Goal: Task Accomplishment & Management: Manage account settings

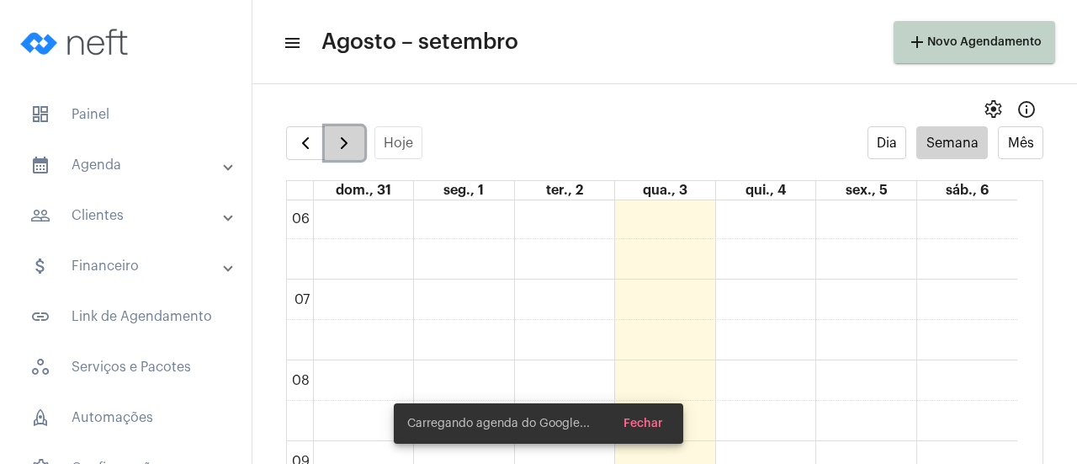
click at [345, 151] on span "button" at bounding box center [344, 143] width 20 height 20
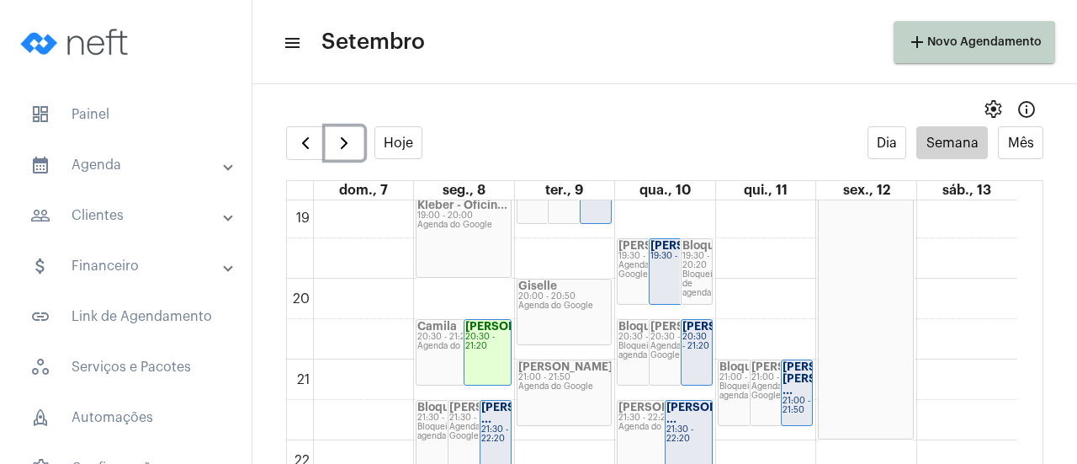
scroll to position [1579, 0]
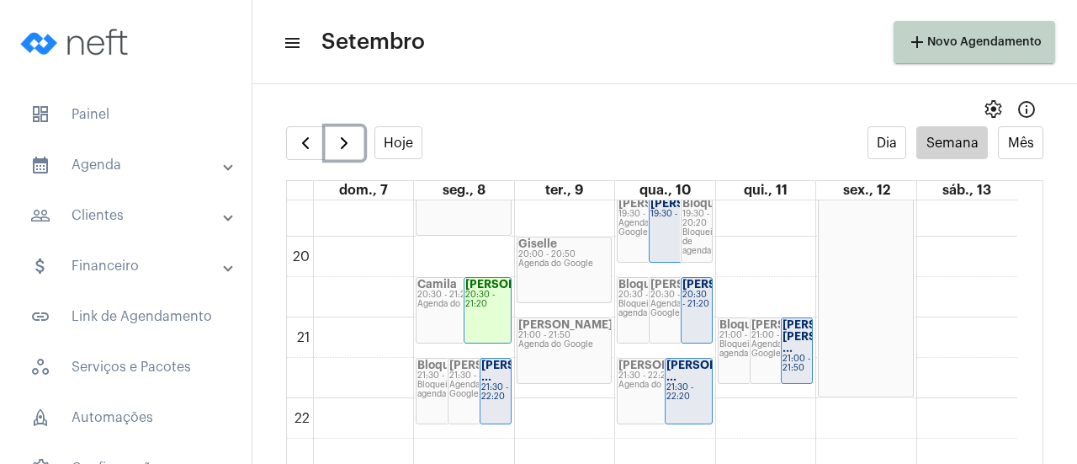
click at [482, 309] on div "20:30 - 21:20" at bounding box center [487, 299] width 45 height 19
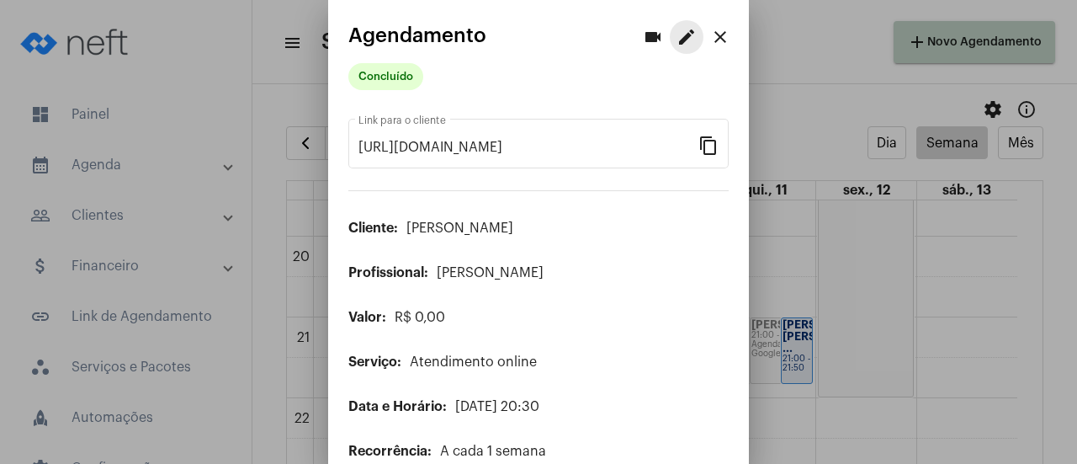
click at [670, 48] on button "edit" at bounding box center [687, 37] width 34 height 34
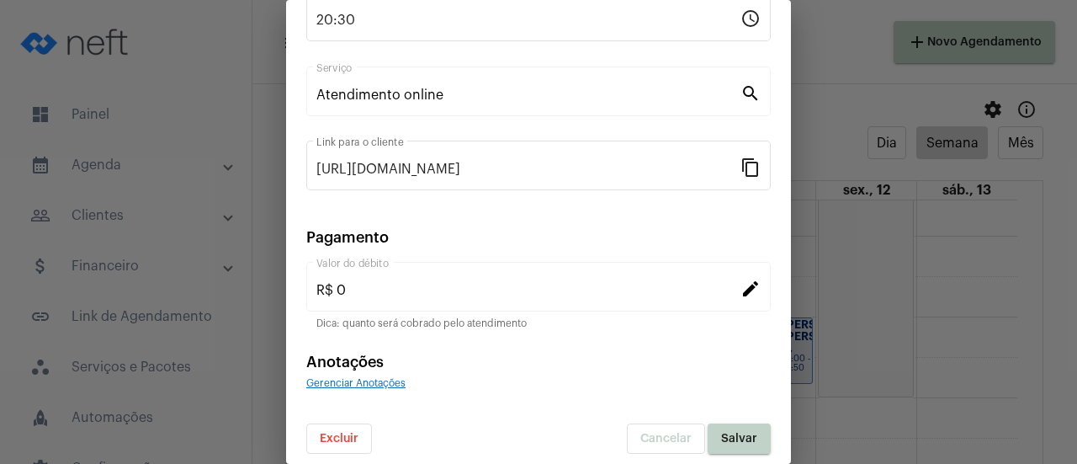
scroll to position [263, 0]
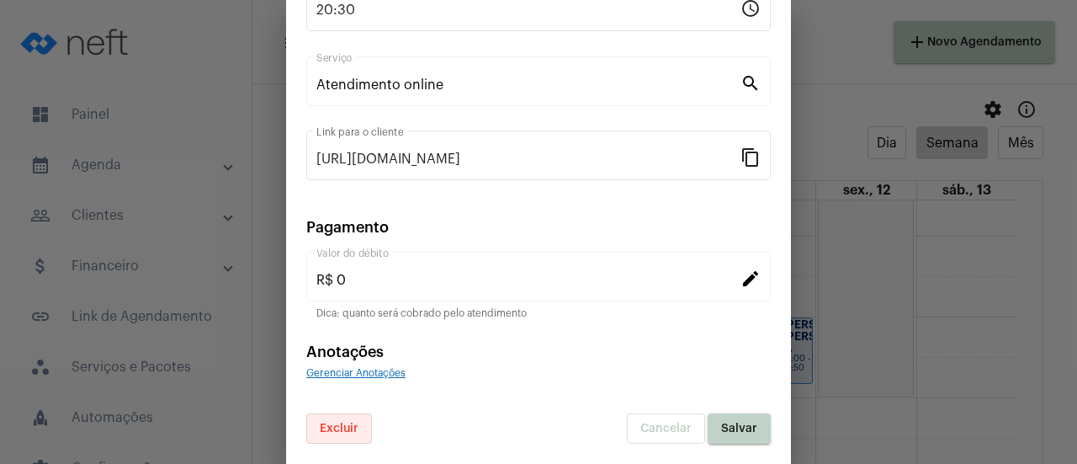
click at [369, 427] on button "Excluir" at bounding box center [339, 428] width 66 height 30
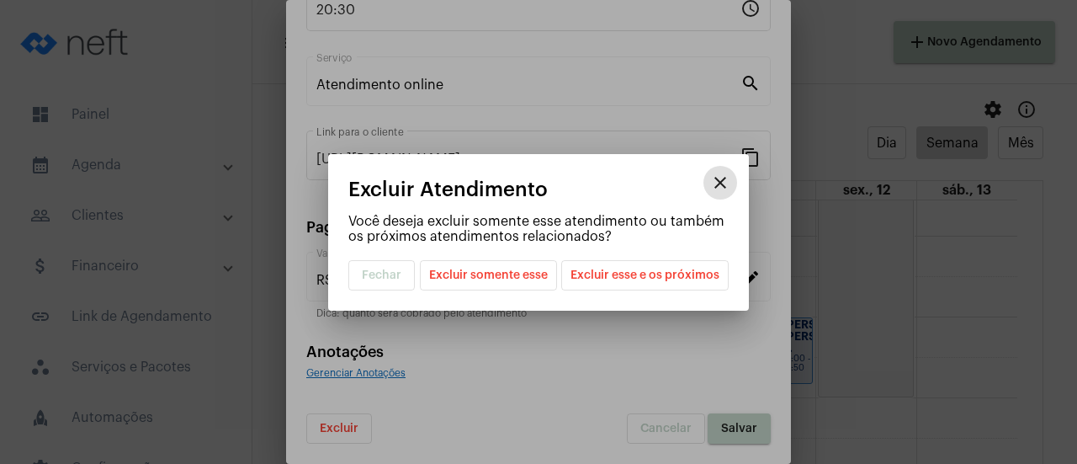
click at [654, 268] on span "Excluir esse e os próximos" at bounding box center [644, 275] width 149 height 29
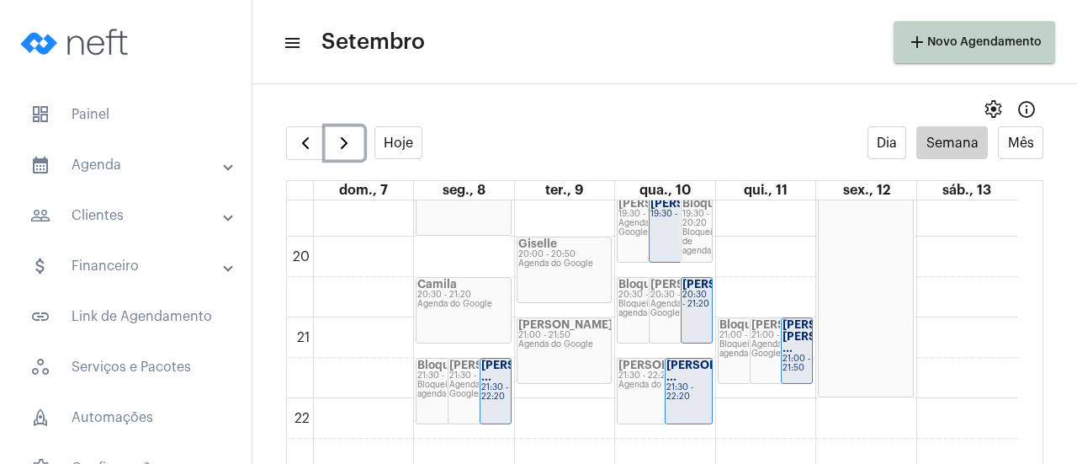
click at [438, 285] on strong "Camila" at bounding box center [437, 284] width 40 height 11
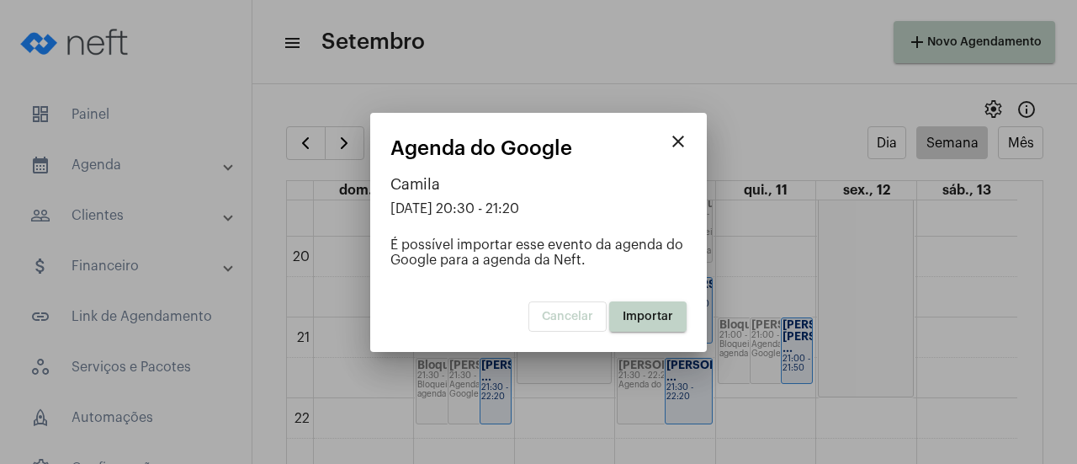
click at [654, 310] on span "Importar" at bounding box center [648, 316] width 50 height 12
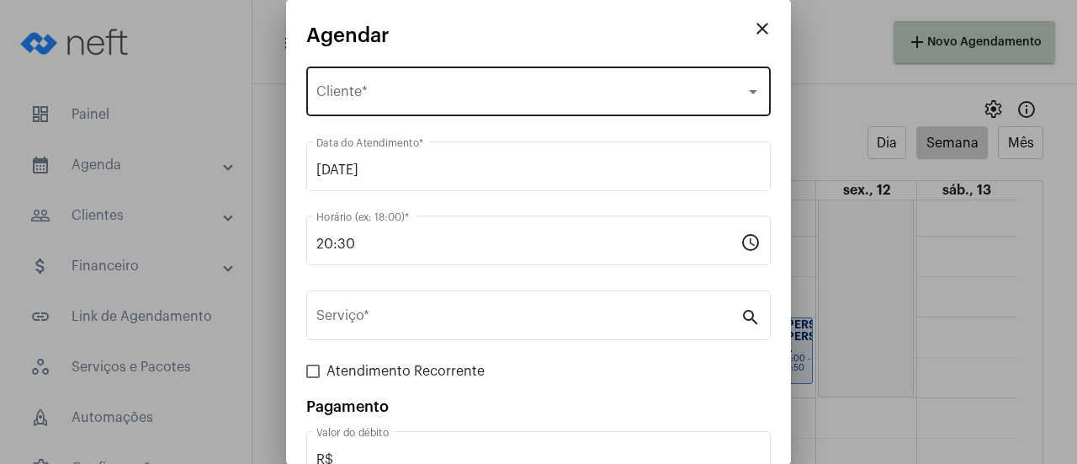
click at [388, 108] on div "Selecione o Cliente Cliente *" at bounding box center [538, 89] width 444 height 53
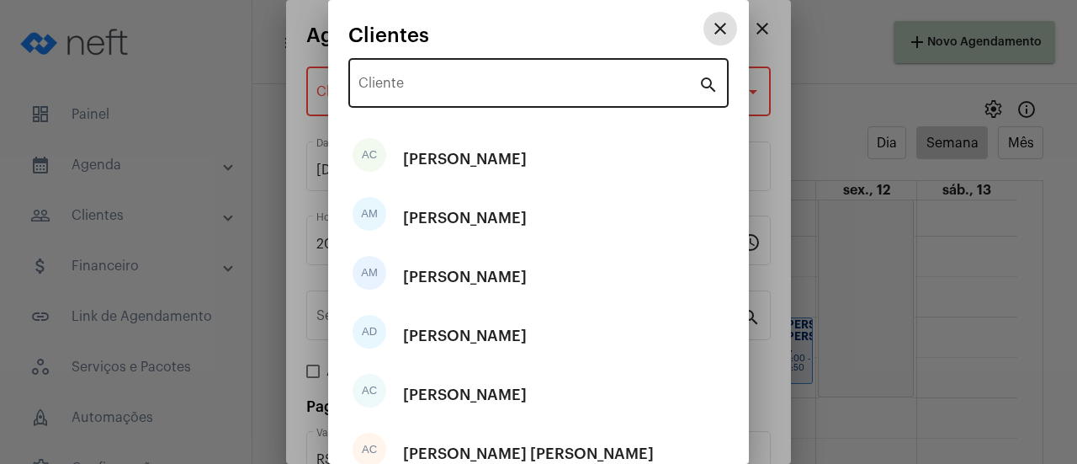
click at [395, 88] on input "Cliente" at bounding box center [528, 86] width 340 height 15
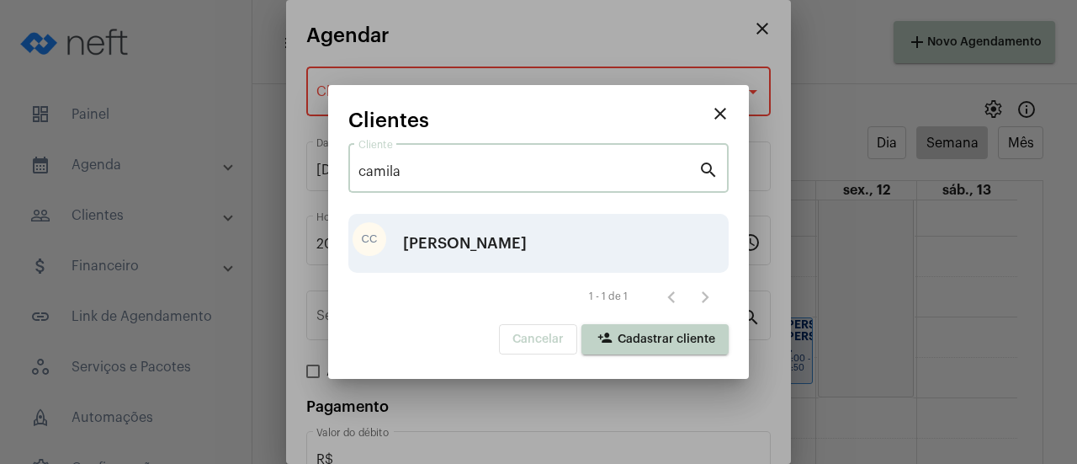
type input "camila"
click at [449, 240] on div "[PERSON_NAME]" at bounding box center [465, 243] width 124 height 50
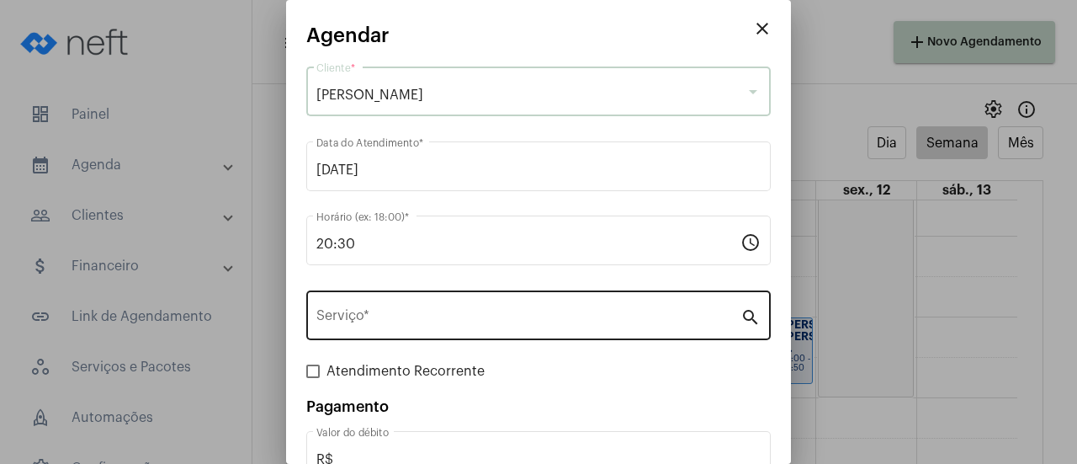
click at [409, 319] on input "Serviço *" at bounding box center [528, 318] width 424 height 15
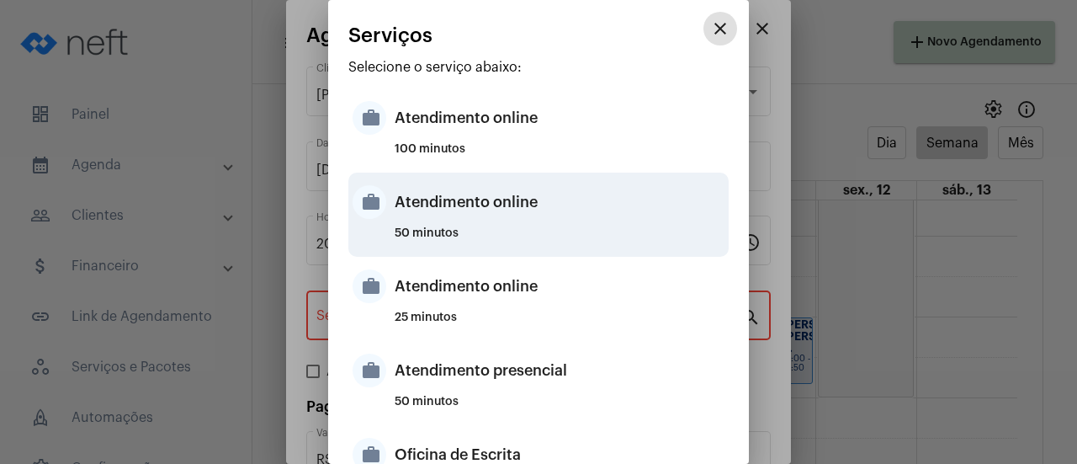
click at [441, 214] on div "Atendimento online" at bounding box center [560, 202] width 330 height 50
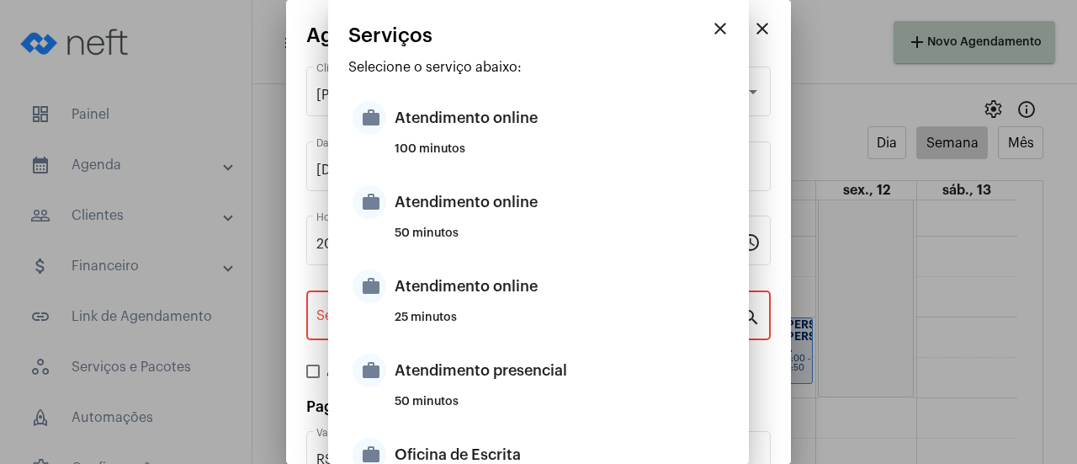
type input "Atendimento online"
type input "R$ 0"
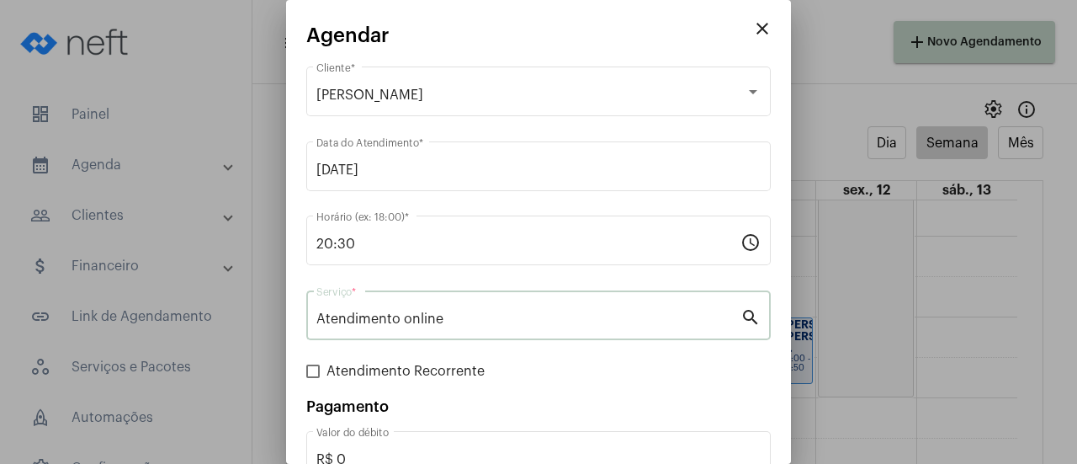
click at [337, 372] on span "Atendimento Recorrente" at bounding box center [405, 371] width 158 height 20
click at [313, 378] on input "Atendimento Recorrente" at bounding box center [312, 378] width 1 height 1
checkbox input "true"
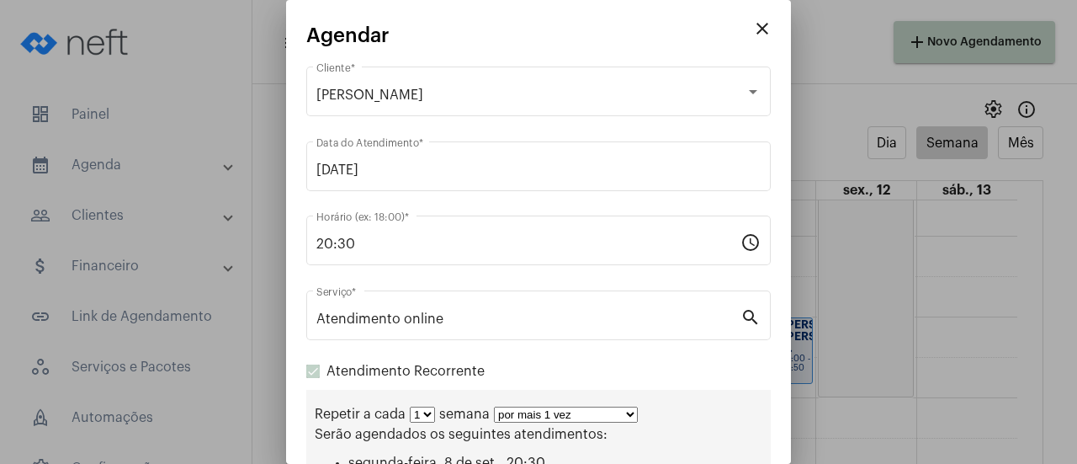
click at [524, 415] on select "por mais 1 vez por mais 2 vezes por mais 3 vezes por mais 4 vezes por mais 5 ve…" at bounding box center [566, 414] width 144 height 16
select select "10: 0"
click at [494, 408] on select "por mais 1 vez por mais 2 vezes por mais 3 vezes por mais 4 vezes por mais 5 ve…" at bounding box center [566, 414] width 144 height 16
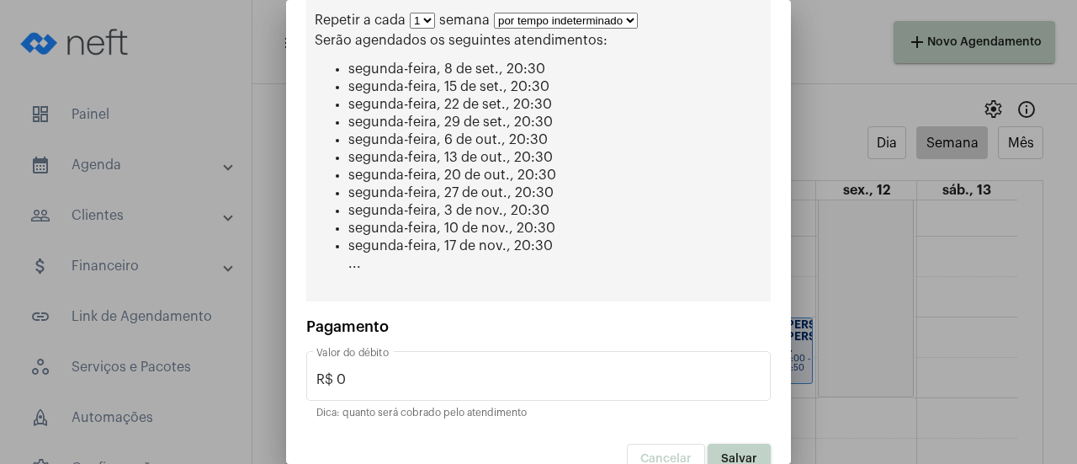
scroll to position [417, 0]
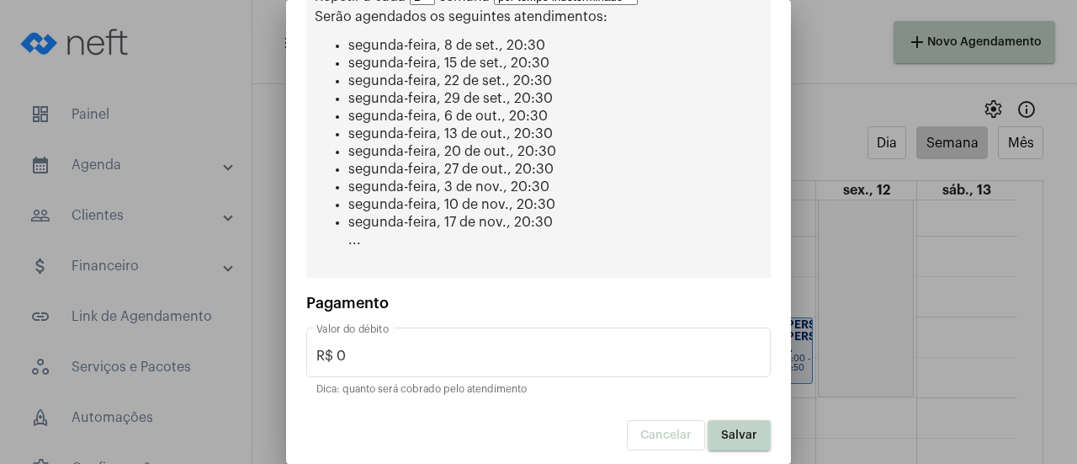
click at [724, 440] on button "Salvar" at bounding box center [739, 435] width 63 height 30
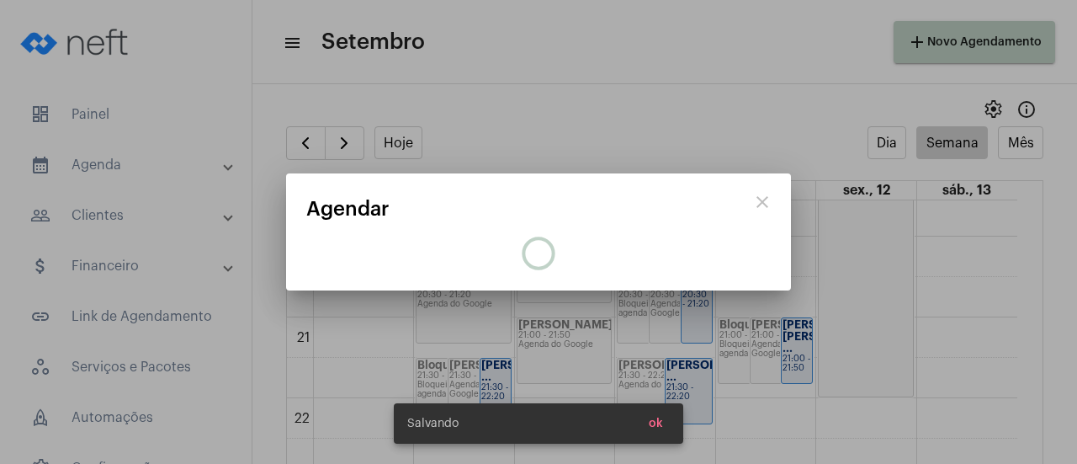
scroll to position [0, 0]
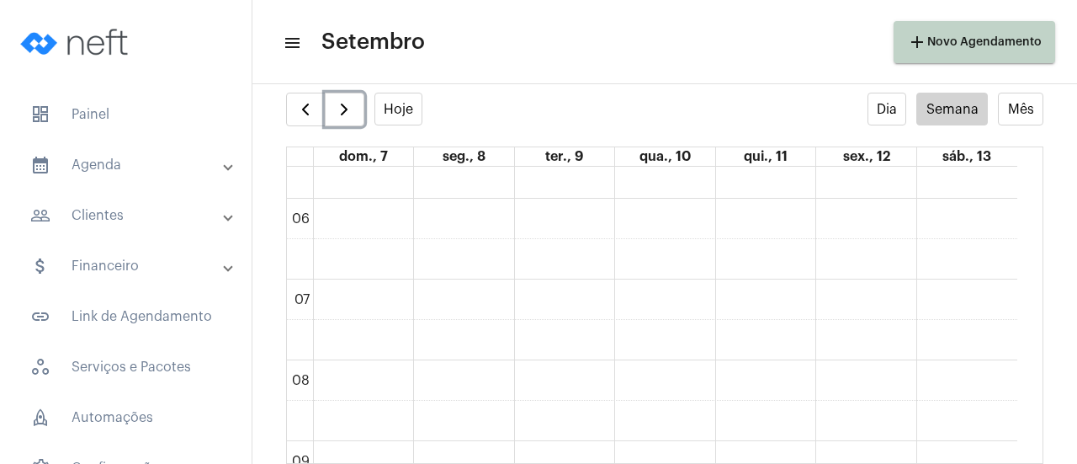
scroll to position [462, 0]
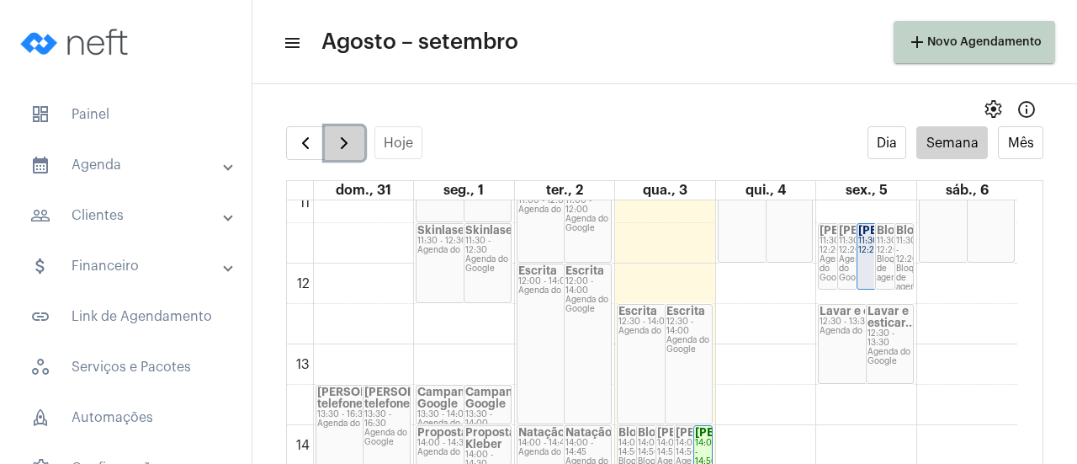
click at [351, 143] on span "button" at bounding box center [344, 143] width 20 height 20
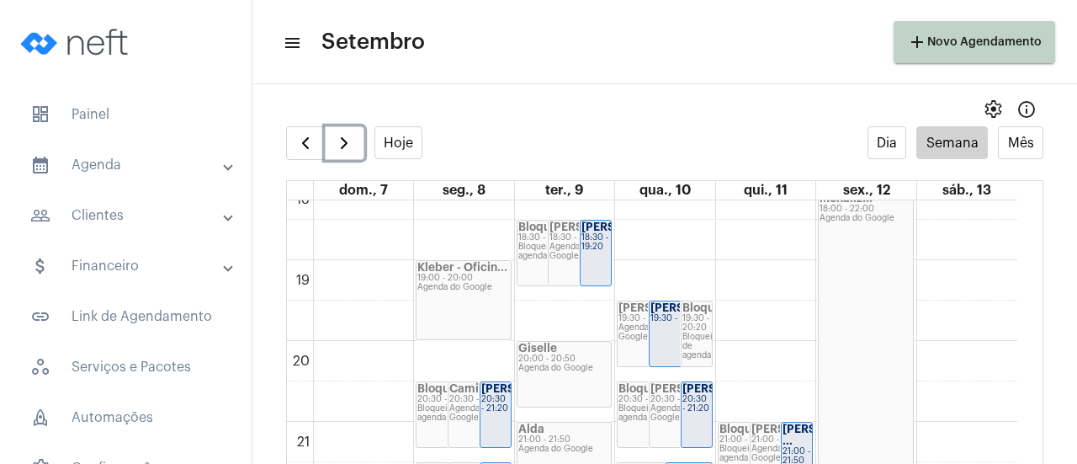
scroll to position [1580, 0]
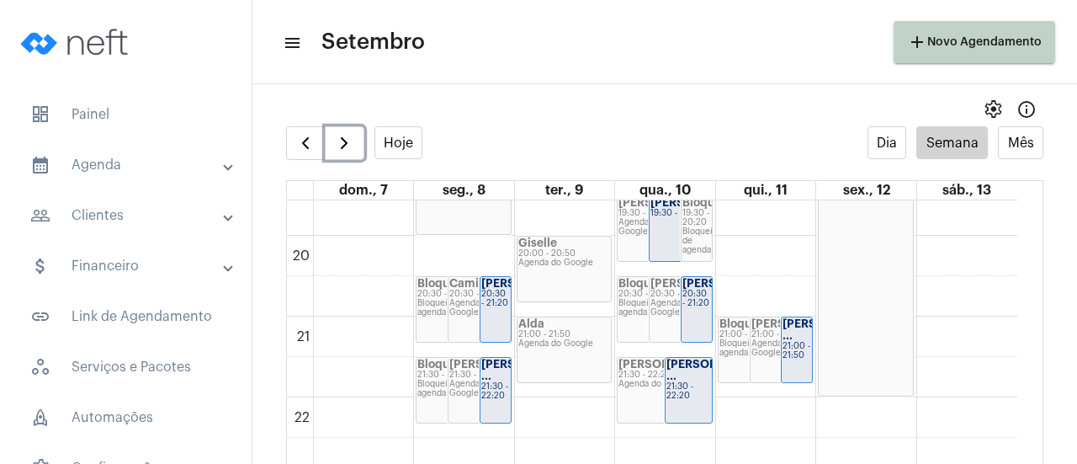
click at [535, 342] on div "Agenda do Google" at bounding box center [564, 343] width 93 height 9
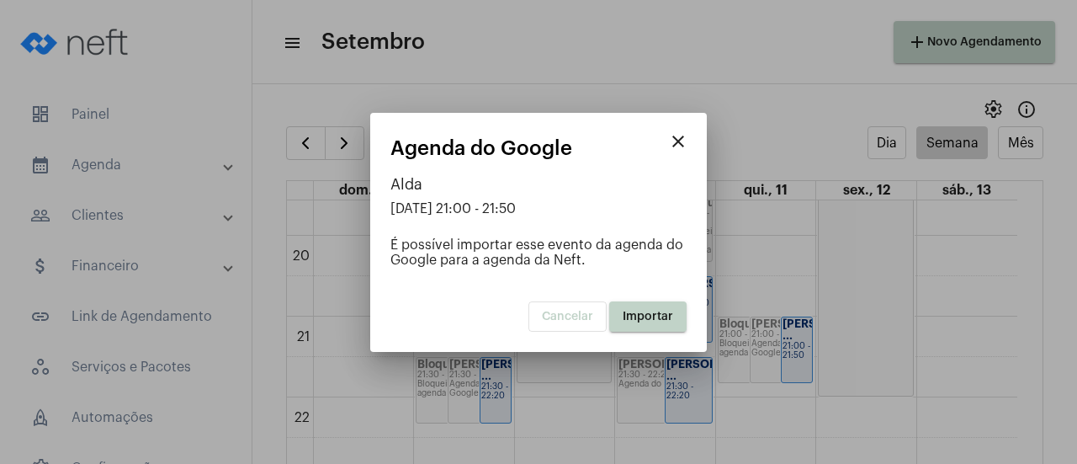
click at [670, 318] on span "Importar" at bounding box center [648, 316] width 50 height 12
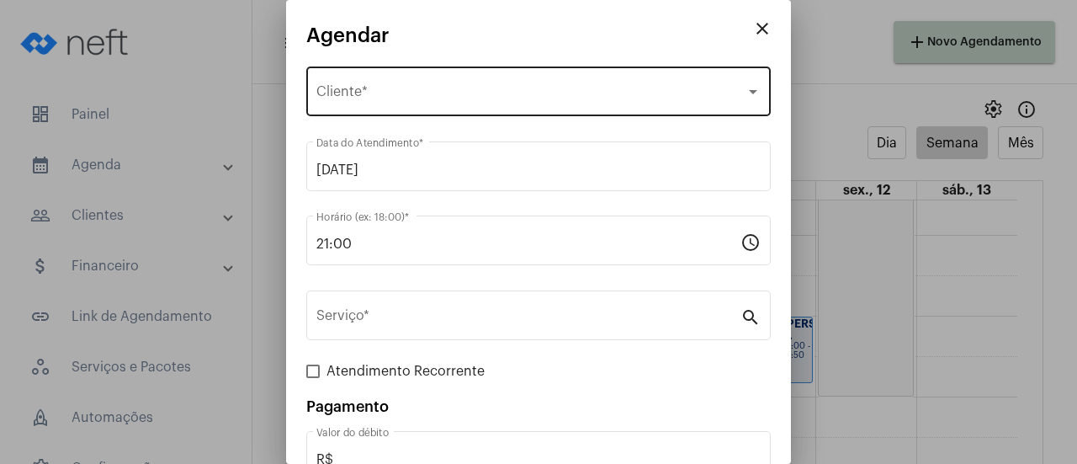
click at [343, 100] on span "Selecione o Cliente" at bounding box center [530, 95] width 429 height 15
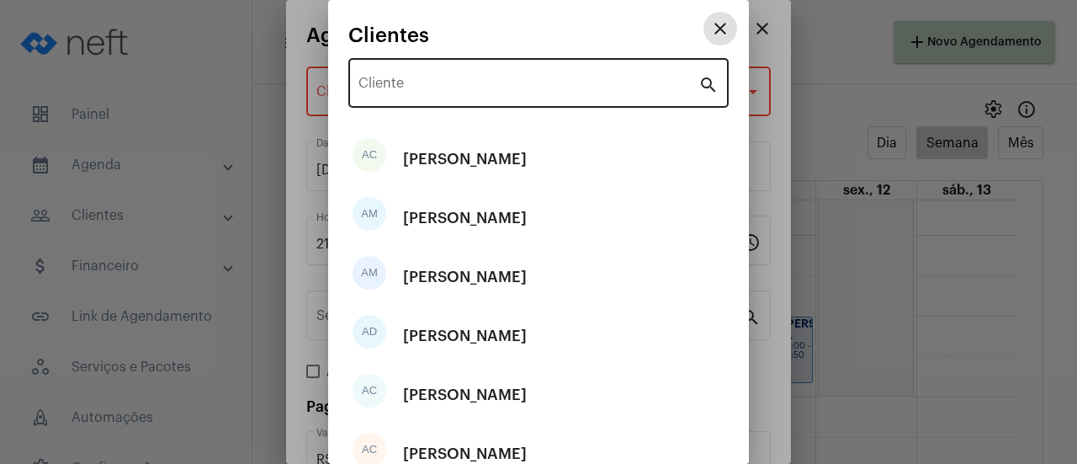
drag, startPoint x: 367, startPoint y: 77, endPoint x: 380, endPoint y: 83, distance: 15.1
click at [369, 77] on div "Cliente" at bounding box center [528, 81] width 340 height 53
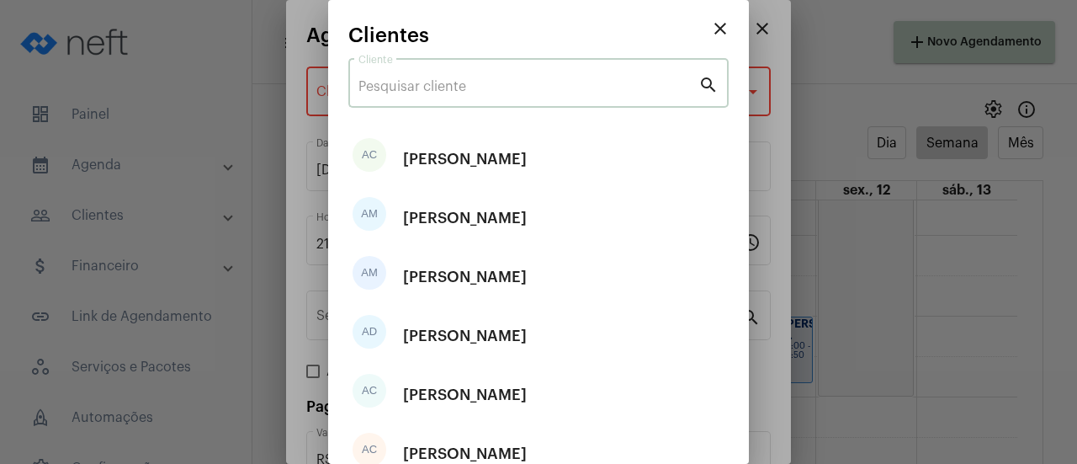
click at [385, 88] on input "Cliente" at bounding box center [528, 86] width 340 height 15
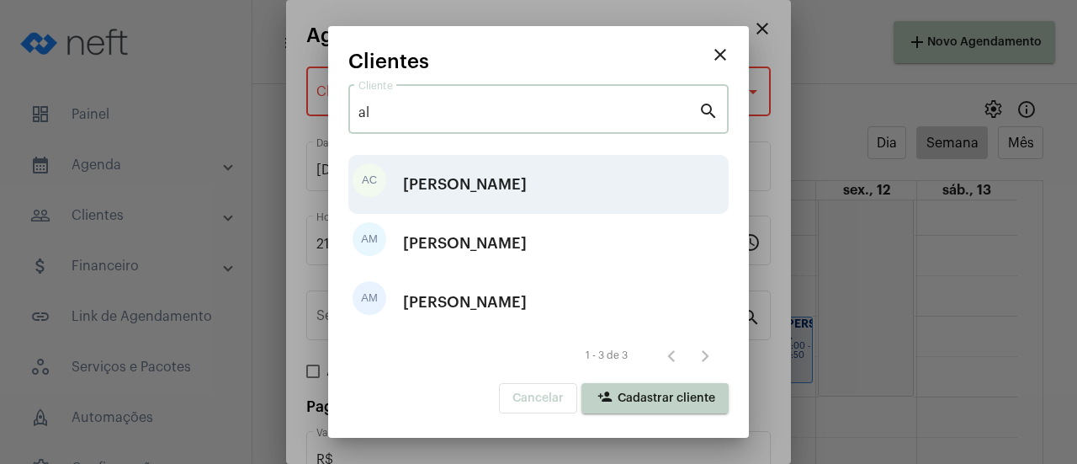
type input "al"
click at [468, 172] on div "[PERSON_NAME]" at bounding box center [465, 184] width 124 height 50
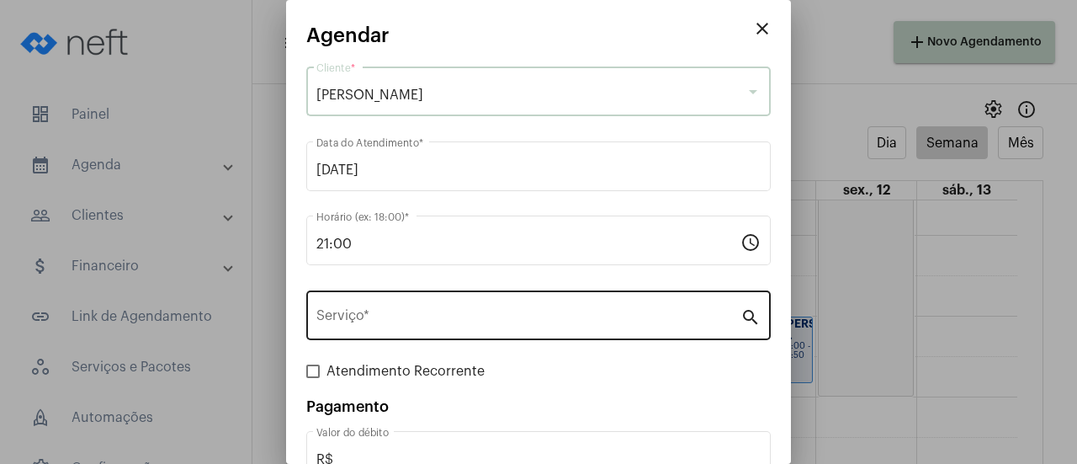
click at [433, 327] on div "Serviço *" at bounding box center [528, 313] width 424 height 53
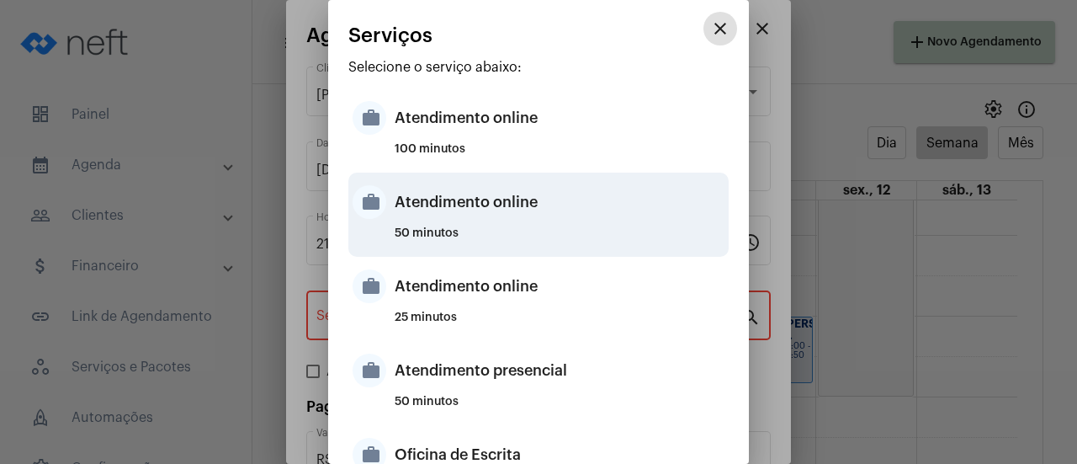
click at [433, 210] on div "Atendimento online" at bounding box center [560, 202] width 330 height 50
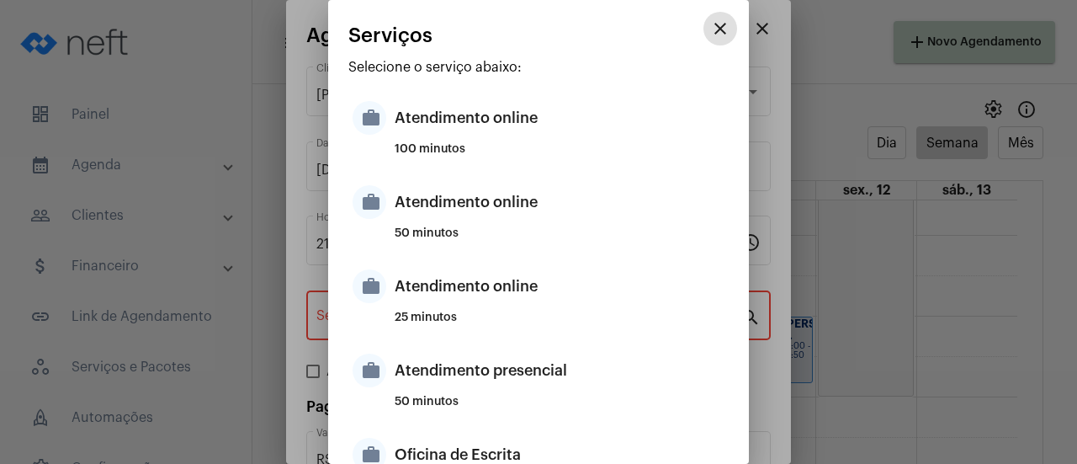
type input "Atendimento online"
type input "R$ 0"
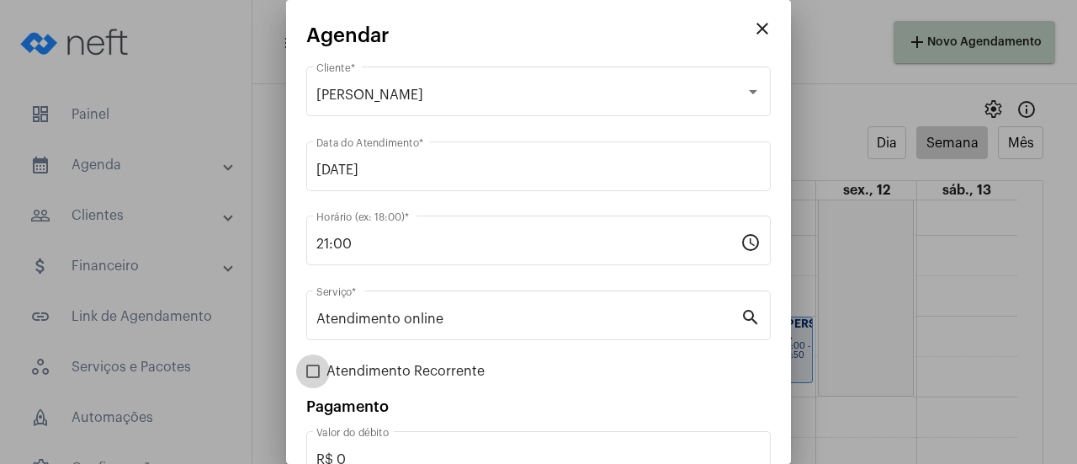
click at [379, 370] on span "Atendimento Recorrente" at bounding box center [405, 371] width 158 height 20
click at [313, 378] on input "Atendimento Recorrente" at bounding box center [312, 378] width 1 height 1
checkbox input "true"
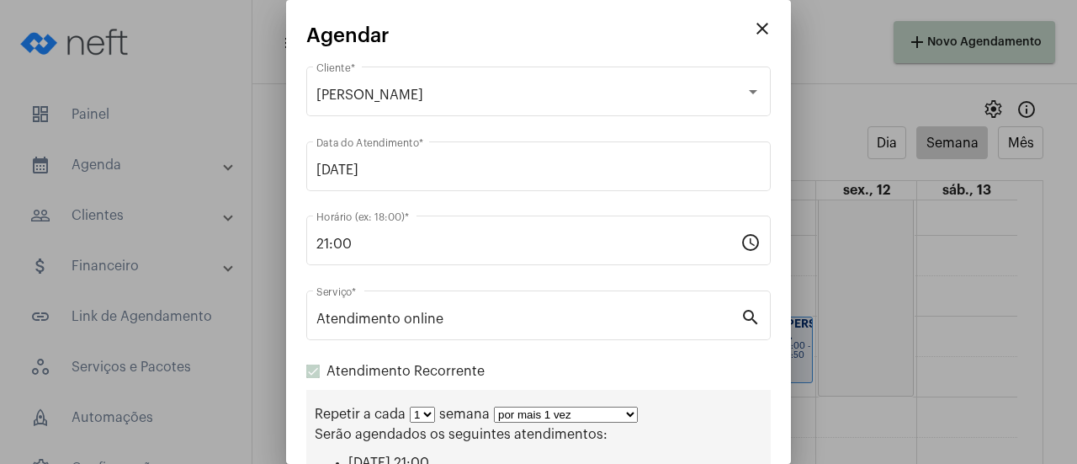
click at [540, 418] on select "por mais 1 vez por mais 2 vezes por mais 3 vezes por mais 4 vezes por mais 5 ve…" at bounding box center [566, 414] width 144 height 16
select select "10: 0"
click at [494, 408] on select "por mais 1 vez por mais 2 vezes por mais 3 vezes por mais 4 vezes por mais 5 ve…" at bounding box center [566, 414] width 144 height 16
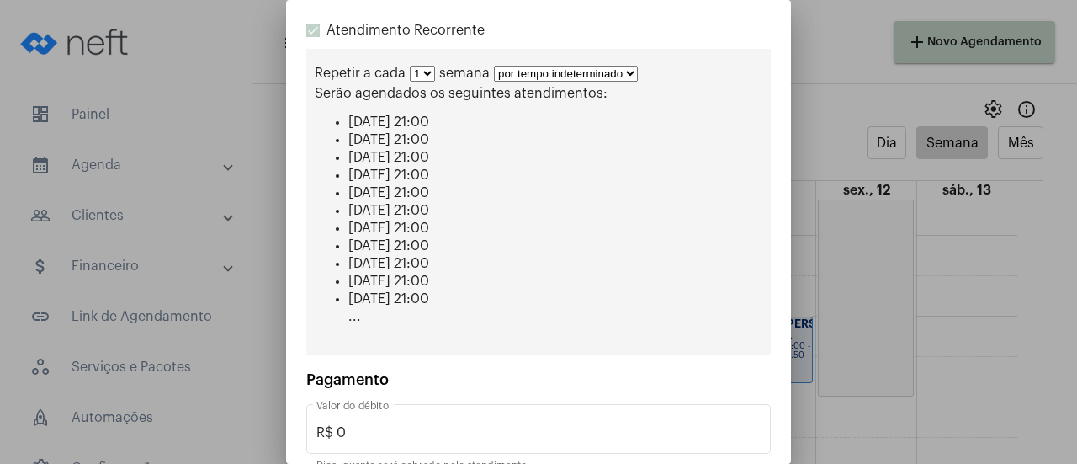
scroll to position [417, 0]
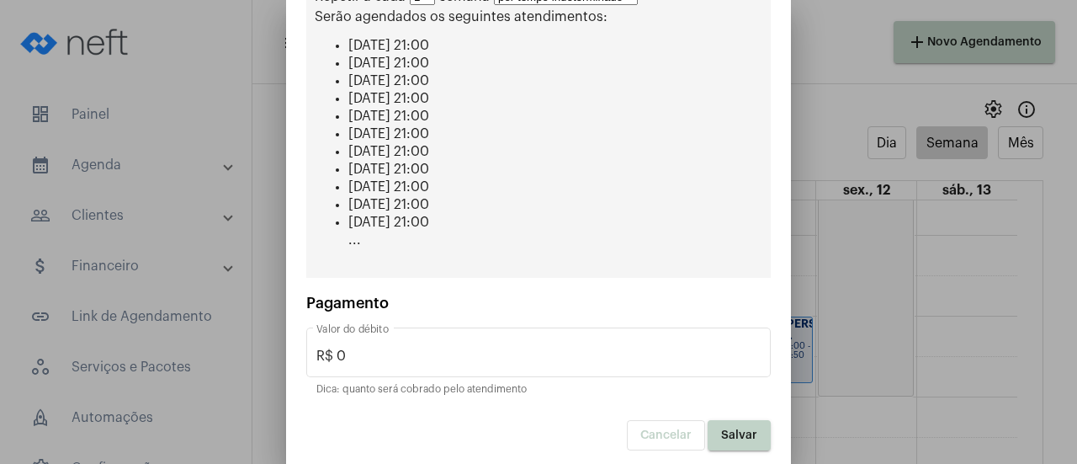
click at [735, 433] on span "Salvar" at bounding box center [739, 435] width 36 height 12
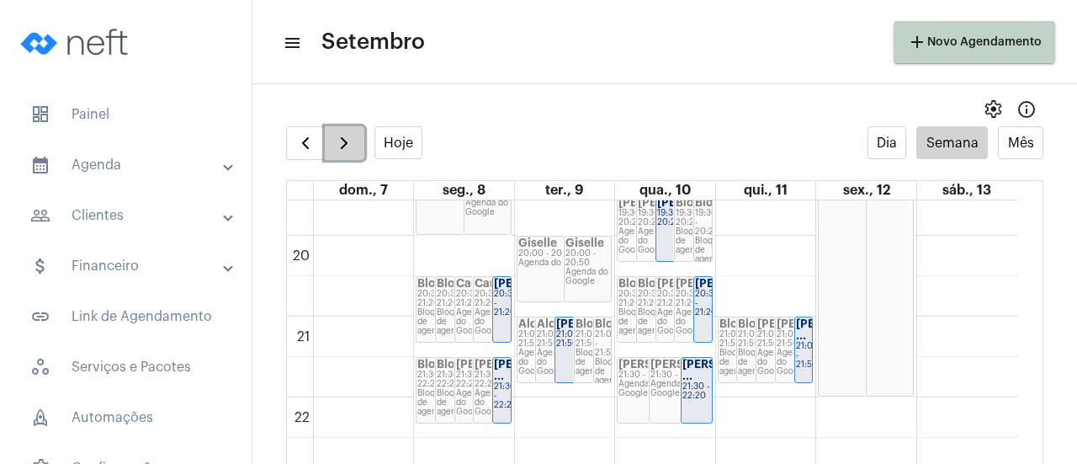
click at [348, 142] on span "button" at bounding box center [344, 143] width 20 height 20
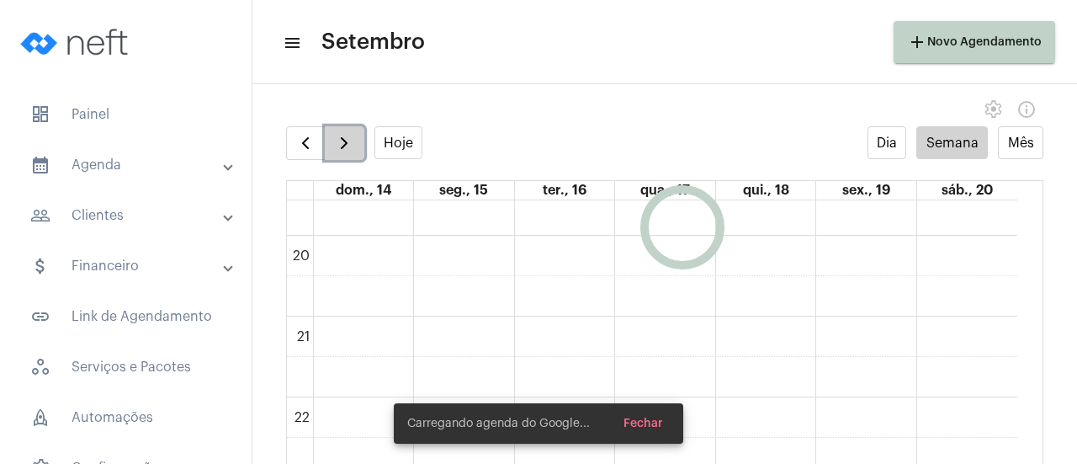
scroll to position [485, 0]
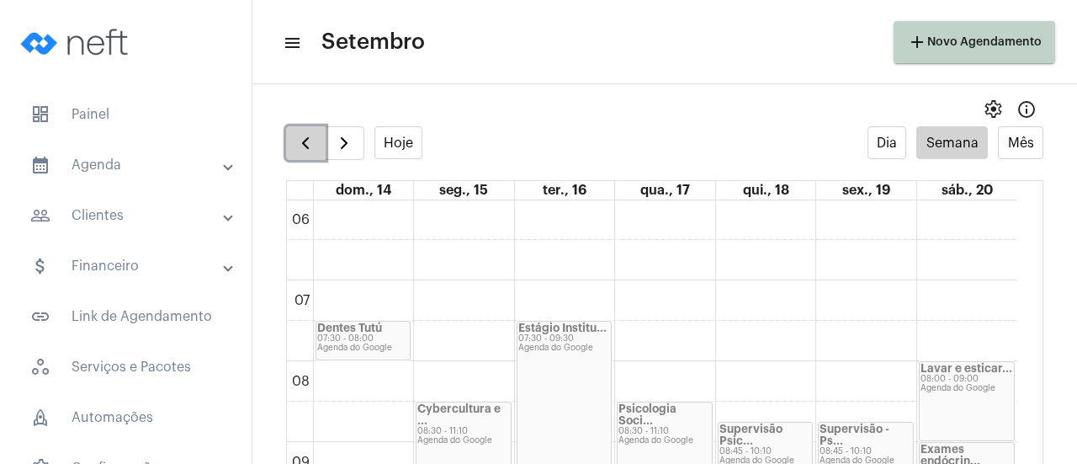
click at [290, 132] on button "button" at bounding box center [306, 143] width 40 height 34
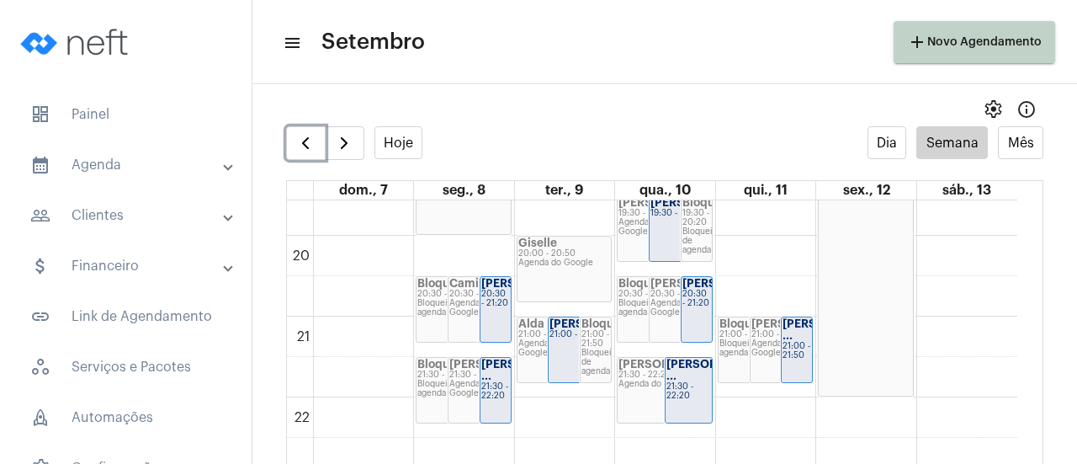
scroll to position [1640, 0]
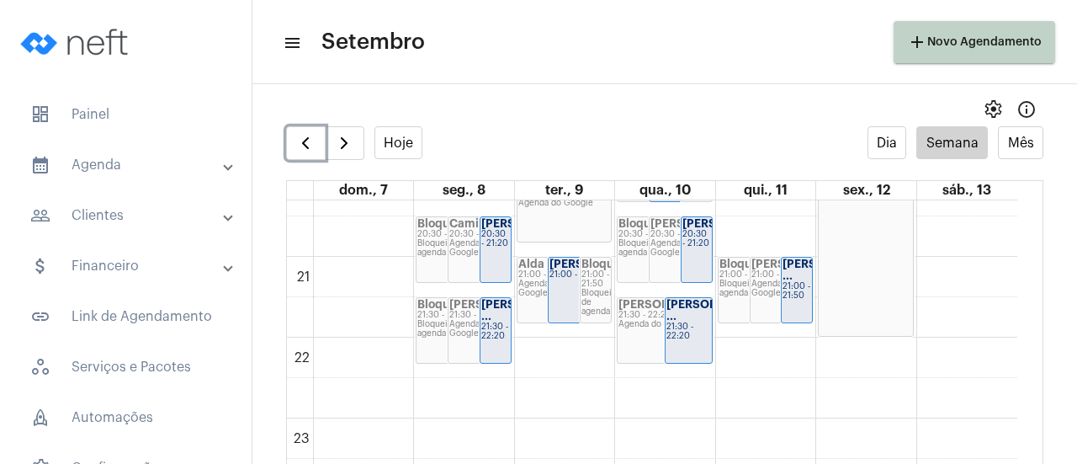
click at [678, 322] on div "[PERSON_NAME] ..." at bounding box center [688, 311] width 45 height 24
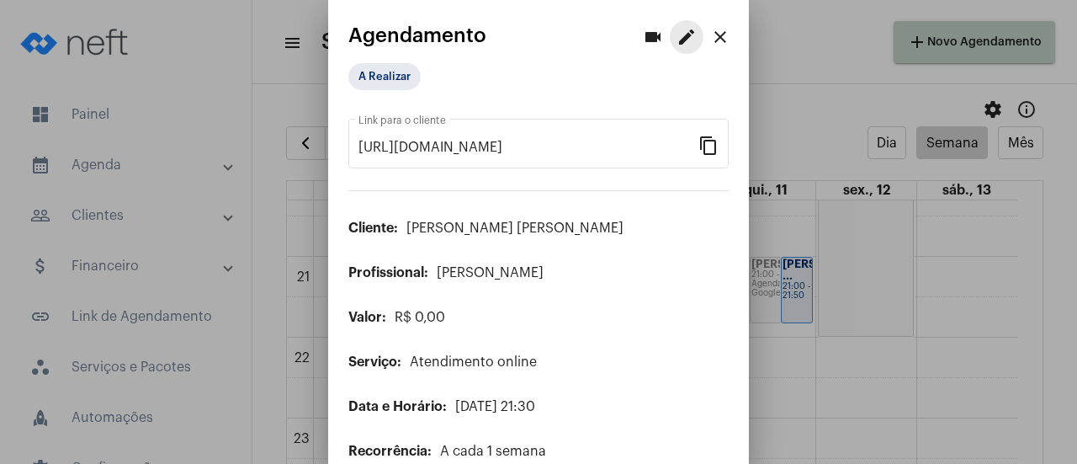
click at [676, 45] on mat-icon "edit" at bounding box center [686, 37] width 20 height 20
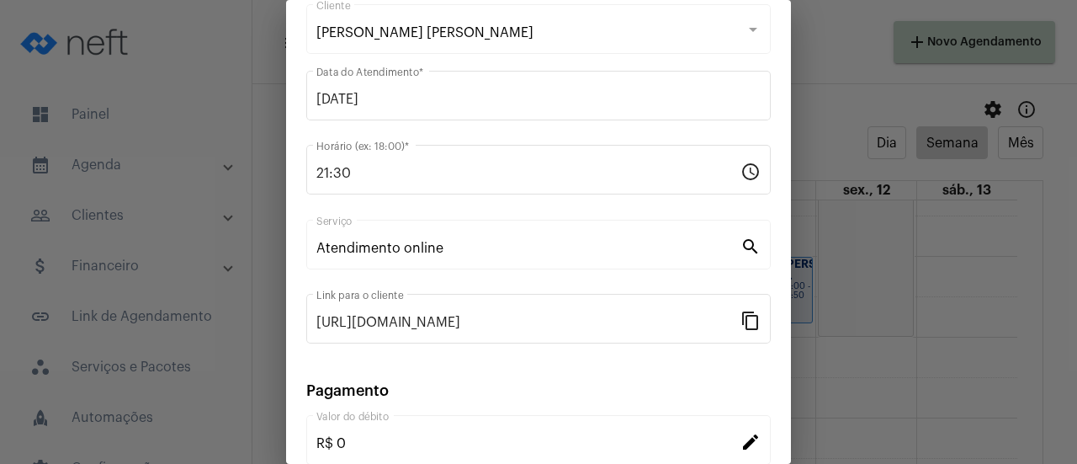
scroll to position [263, 0]
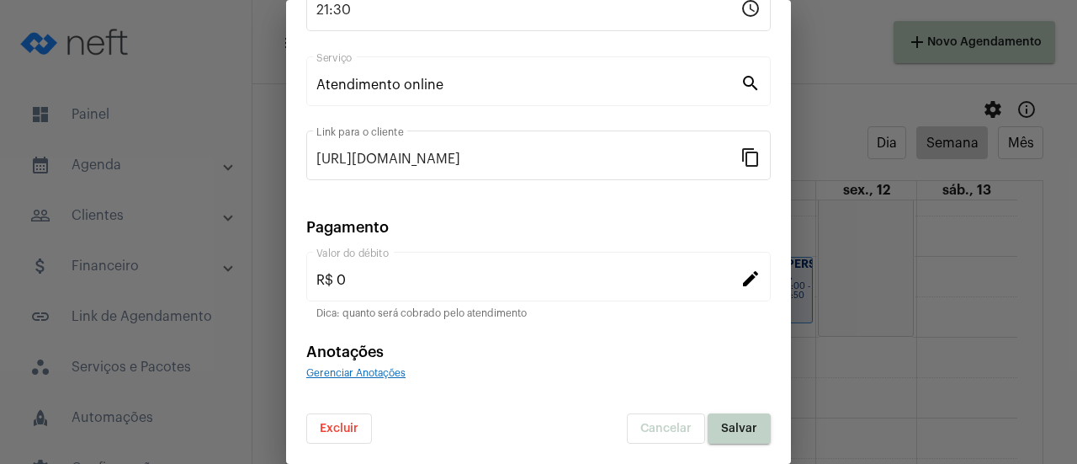
click at [341, 432] on span "Excluir" at bounding box center [339, 428] width 39 height 12
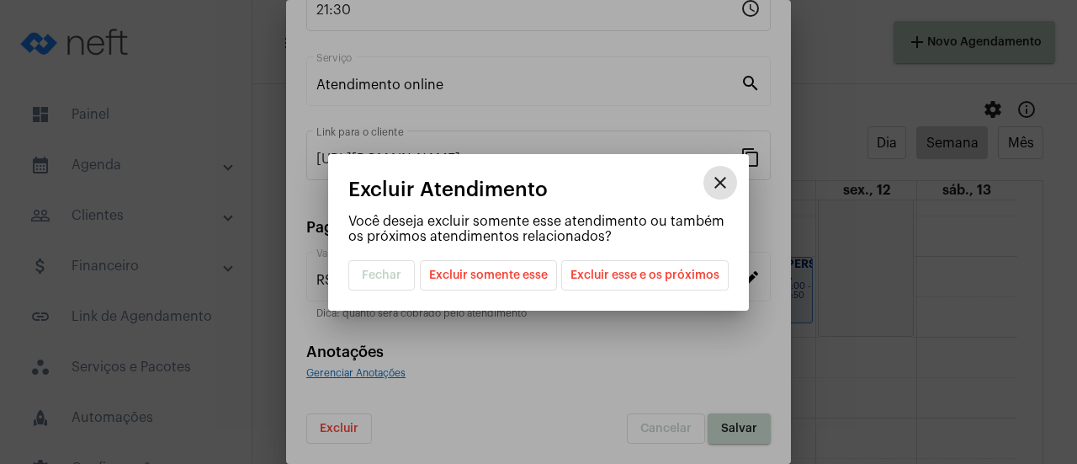
click at [625, 284] on span "Excluir esse e os próximos" at bounding box center [644, 275] width 149 height 29
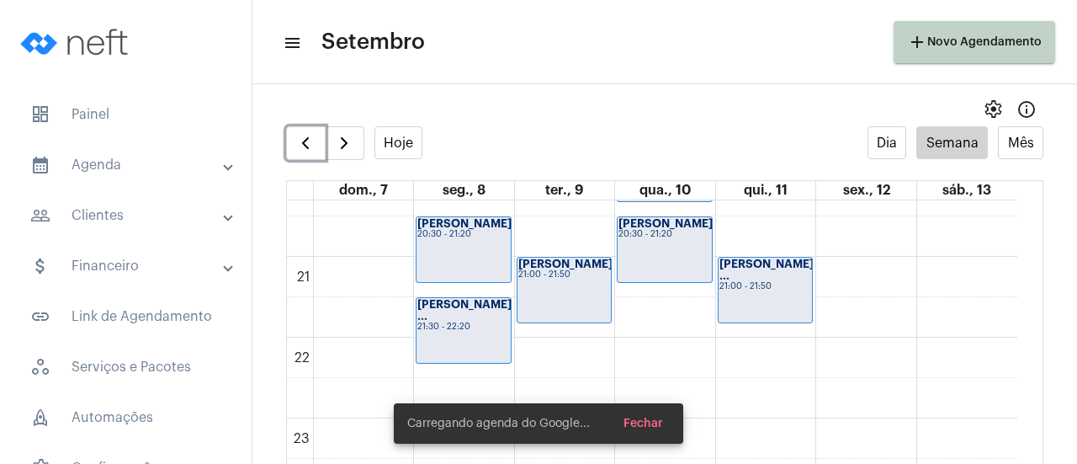
scroll to position [34, 0]
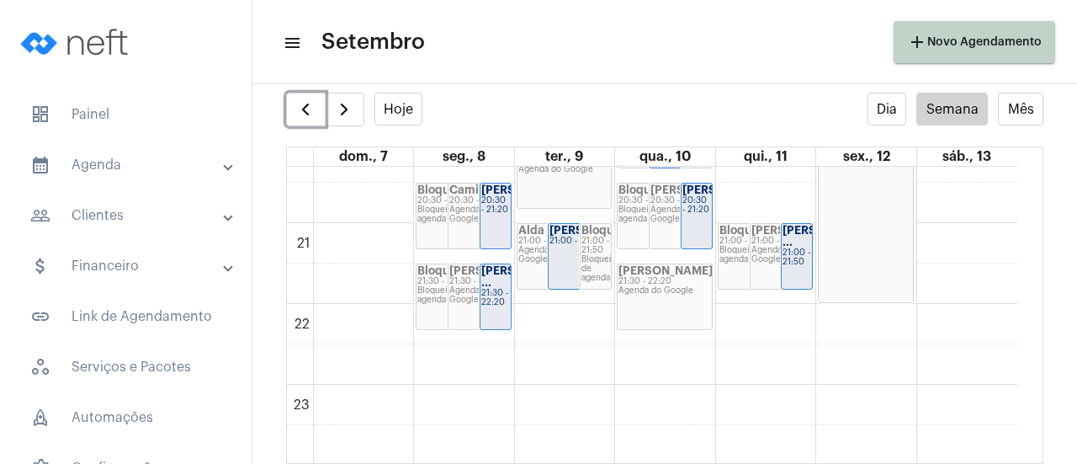
click at [646, 279] on div "21:30 - 22:20" at bounding box center [664, 281] width 93 height 9
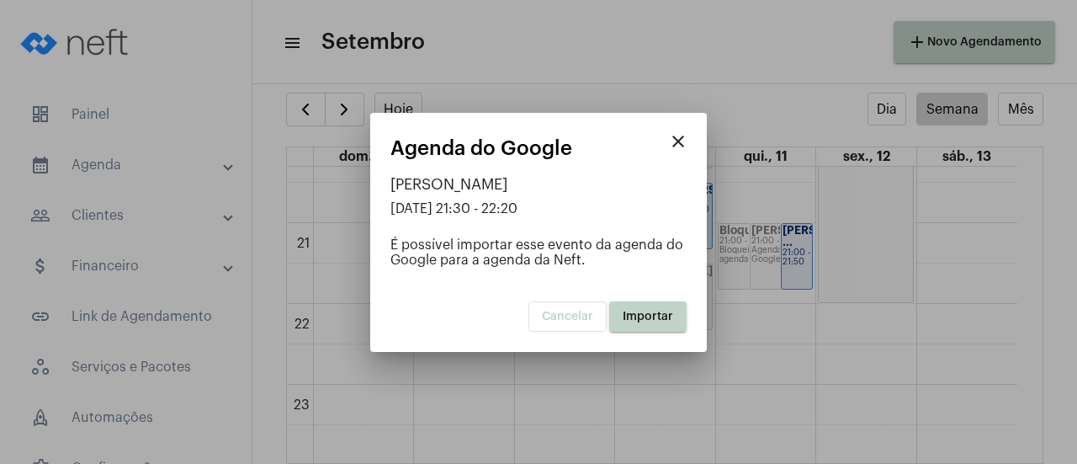
click at [639, 321] on span "Importar" at bounding box center [648, 316] width 50 height 12
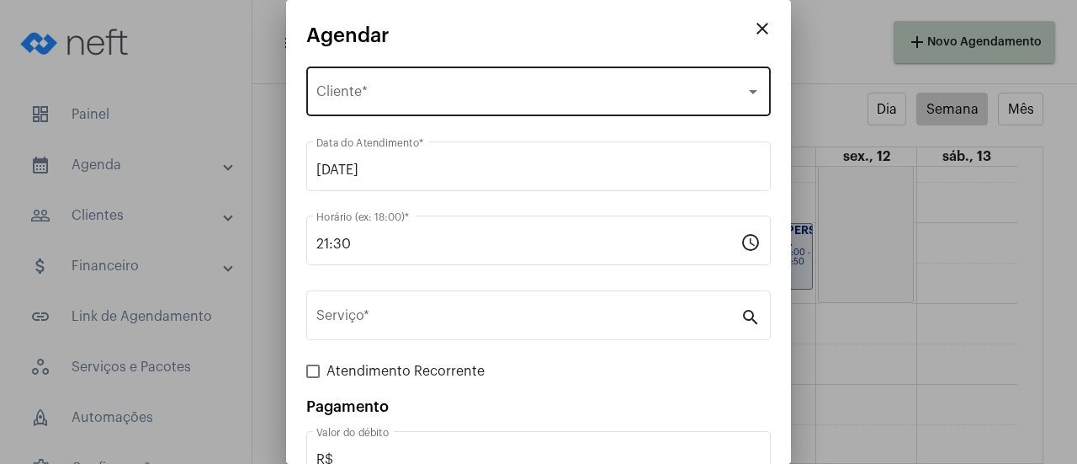
click at [345, 102] on span "Selecione o Cliente" at bounding box center [530, 95] width 429 height 15
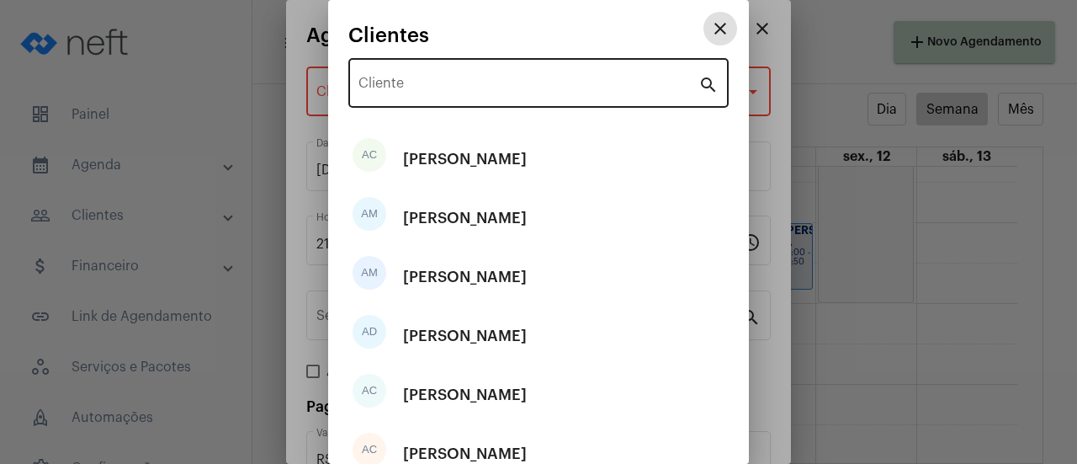
click at [391, 80] on input "Cliente" at bounding box center [528, 86] width 340 height 15
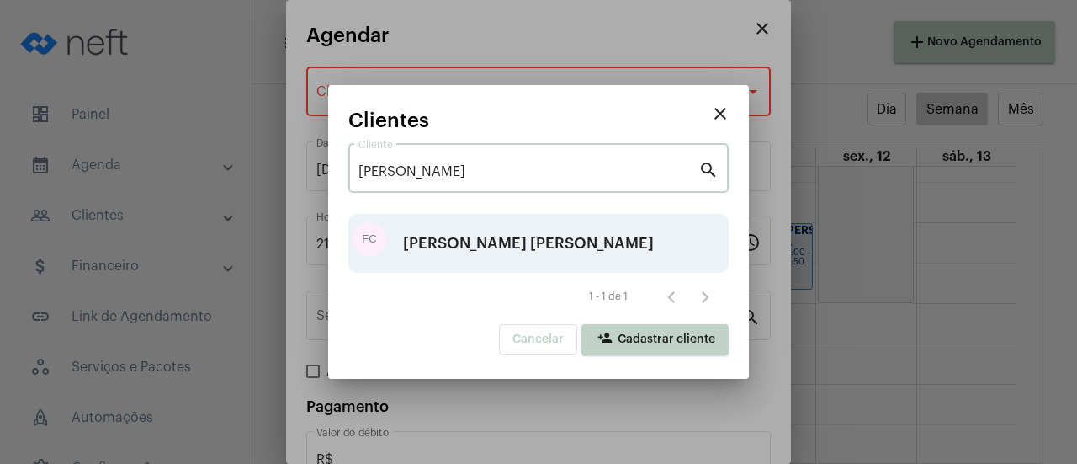
type input "[PERSON_NAME]"
click at [421, 239] on div "[PERSON_NAME] [PERSON_NAME]" at bounding box center [528, 243] width 251 height 50
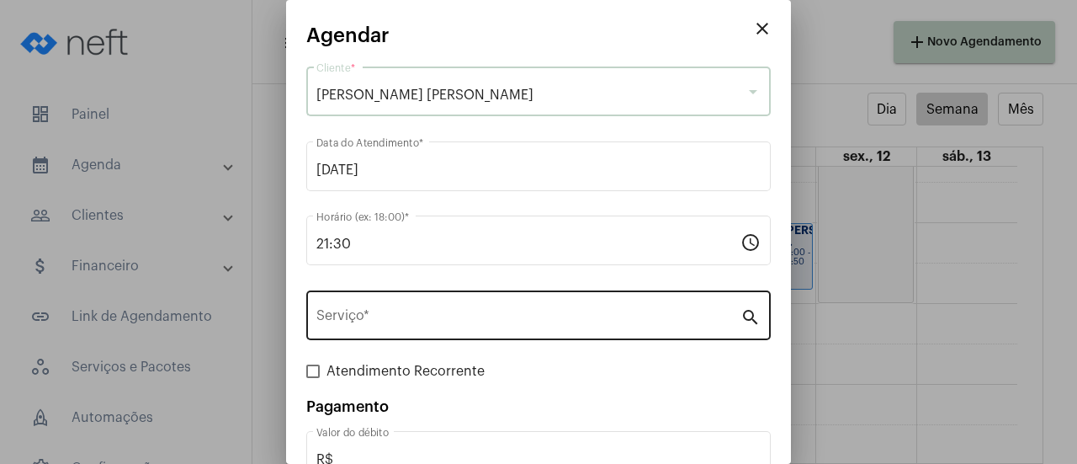
click at [395, 317] on input "Serviço *" at bounding box center [528, 318] width 424 height 15
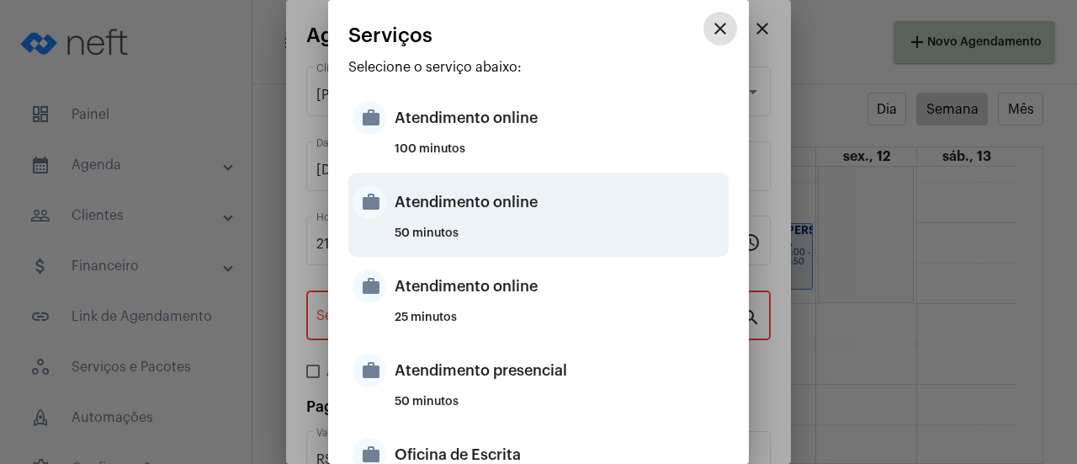
click at [444, 220] on div "Atendimento online" at bounding box center [560, 202] width 330 height 50
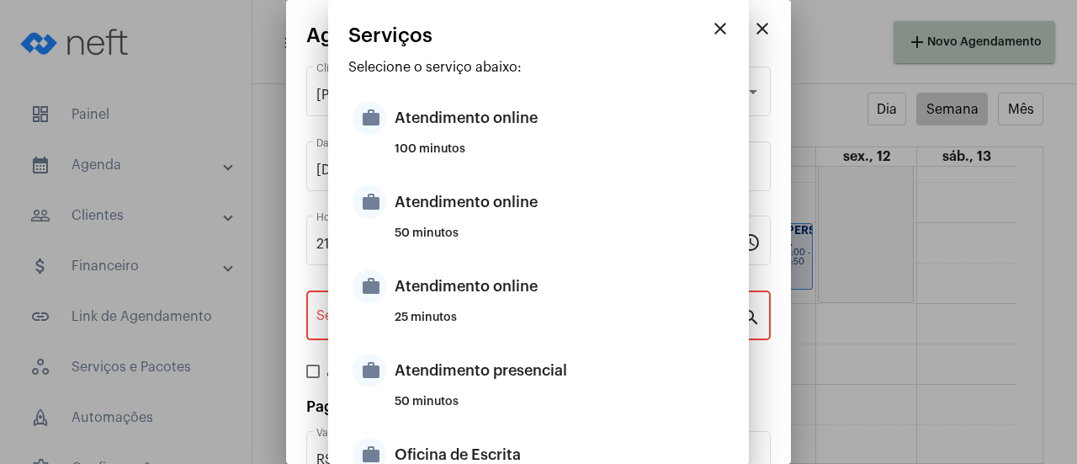
type input "Atendimento online"
type input "R$ 0"
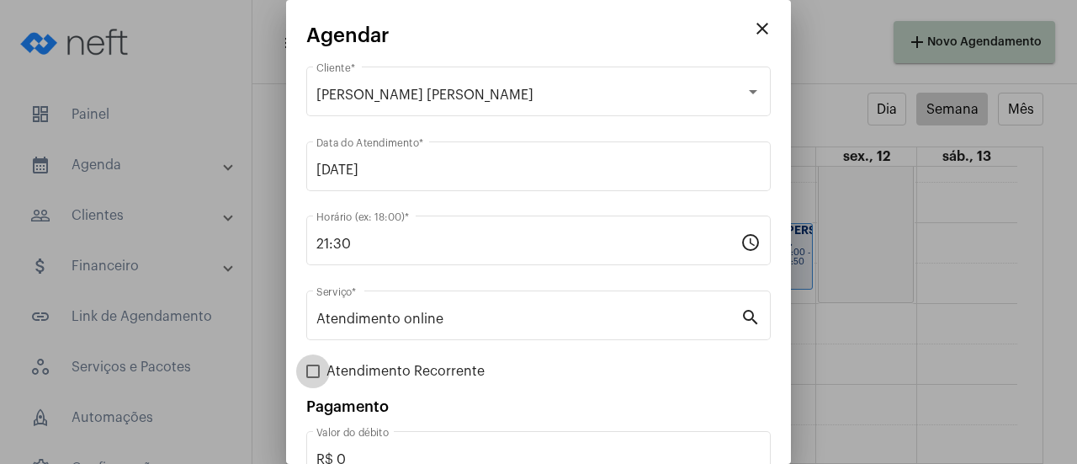
click at [366, 374] on span "Atendimento Recorrente" at bounding box center [405, 371] width 158 height 20
click at [313, 378] on input "Atendimento Recorrente" at bounding box center [312, 378] width 1 height 1
checkbox input "true"
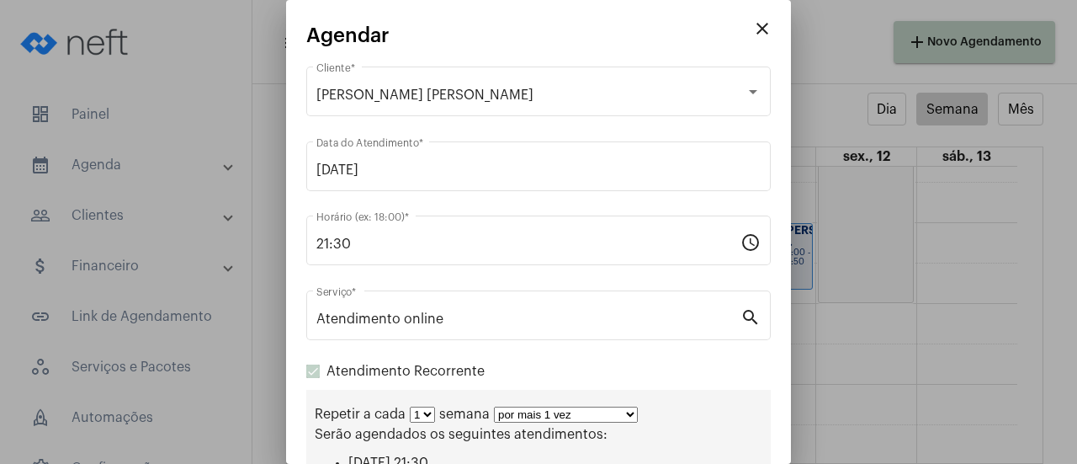
click at [509, 415] on select "por mais 1 vez por mais 2 vezes por mais 3 vezes por mais 4 vezes por mais 5 ve…" at bounding box center [566, 414] width 144 height 16
select select "10: 0"
click at [494, 408] on select "por mais 1 vez por mais 2 vezes por mais 3 vezes por mais 4 vezes por mais 5 ve…" at bounding box center [566, 414] width 144 height 16
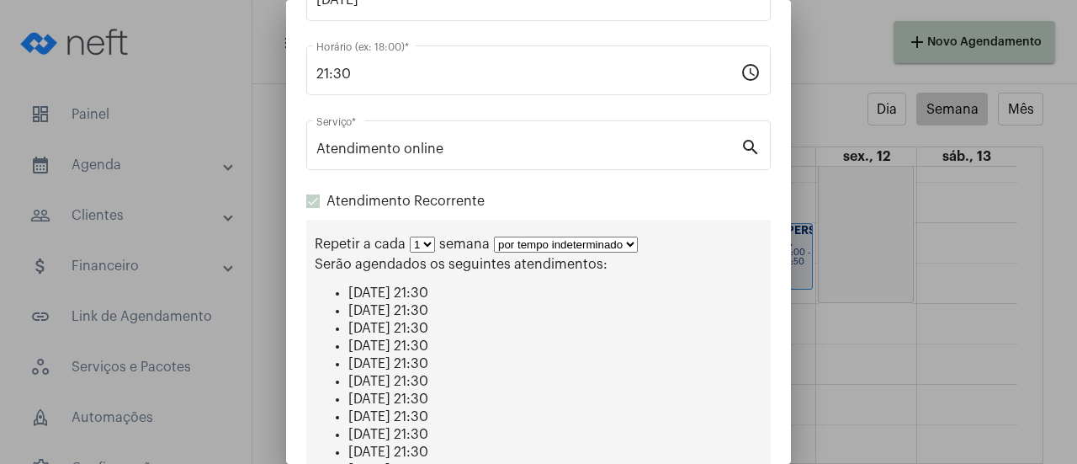
scroll to position [417, 0]
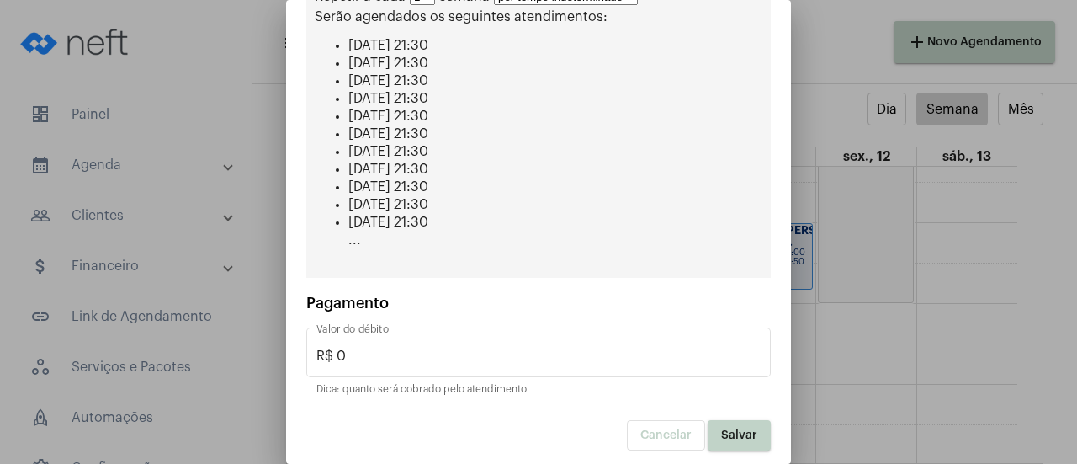
click at [733, 429] on span "Salvar" at bounding box center [739, 435] width 36 height 12
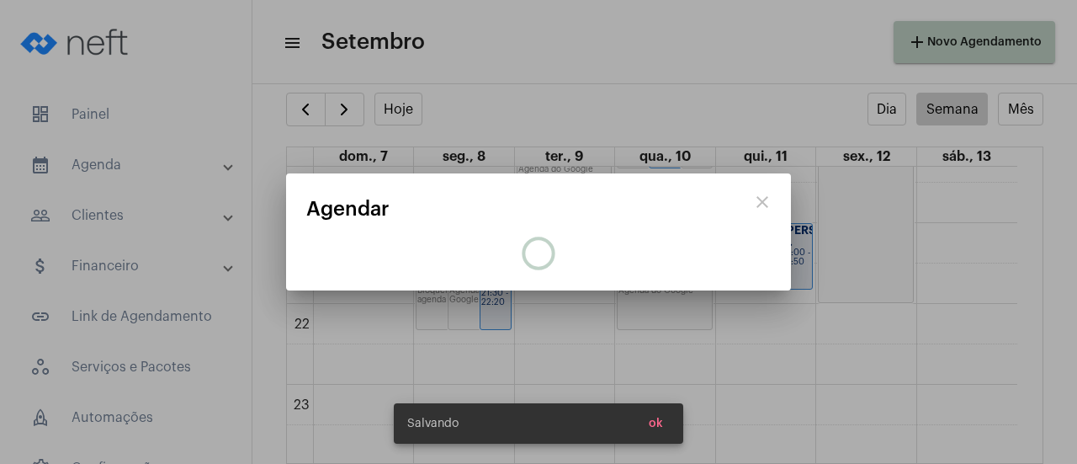
scroll to position [0, 0]
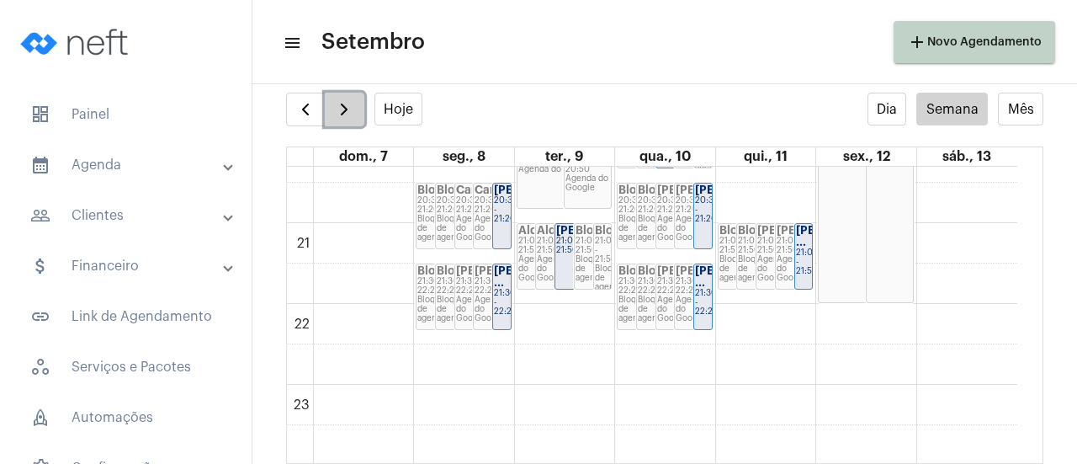
click at [347, 119] on button "button" at bounding box center [345, 110] width 40 height 34
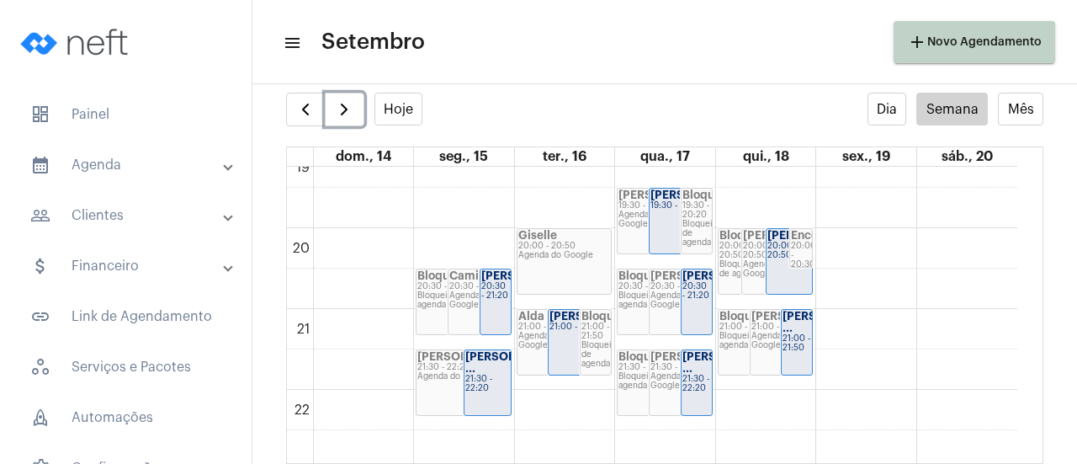
scroll to position [1579, 0]
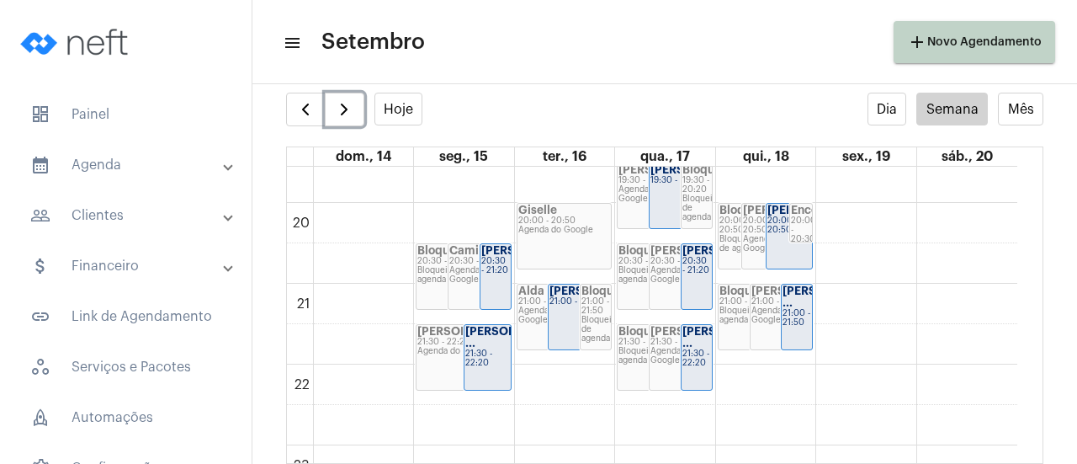
click at [476, 349] on div "[PERSON_NAME] ..." at bounding box center [487, 338] width 45 height 24
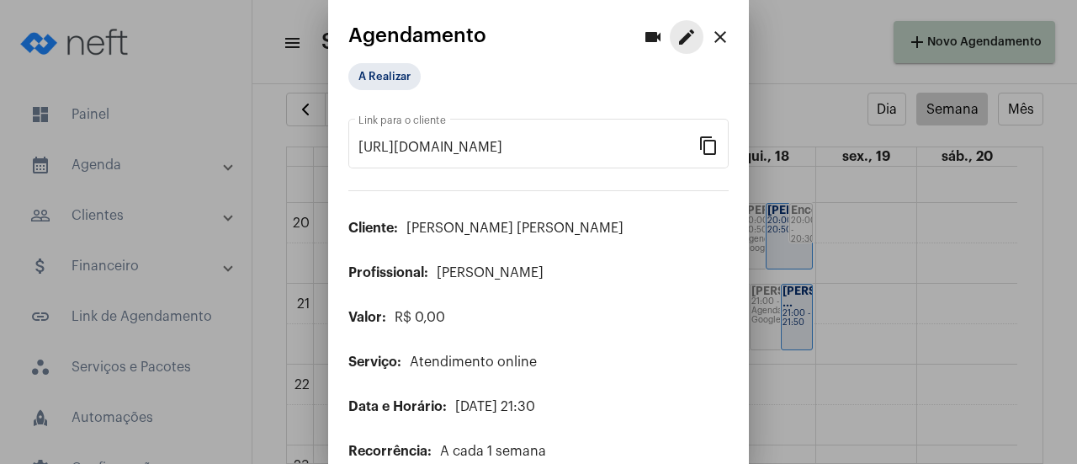
click at [676, 47] on mat-icon "edit" at bounding box center [686, 37] width 20 height 20
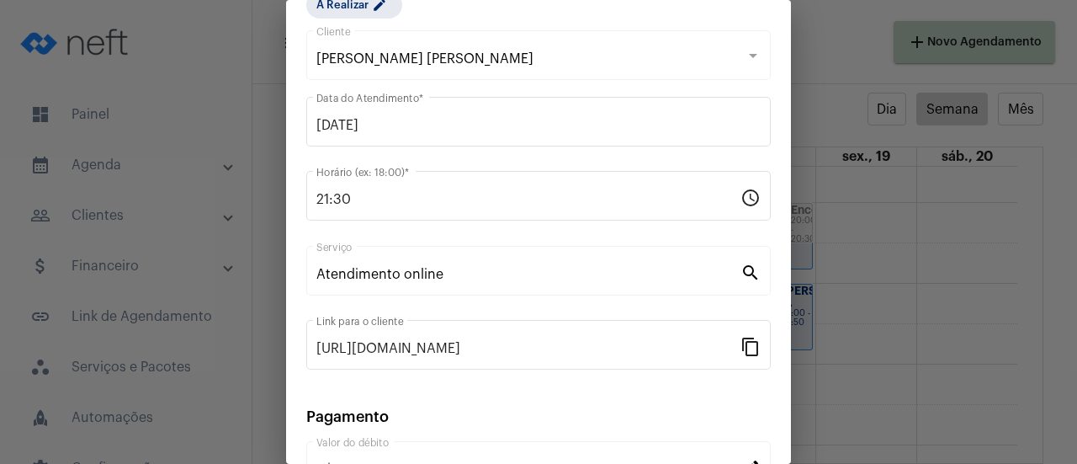
scroll to position [263, 0]
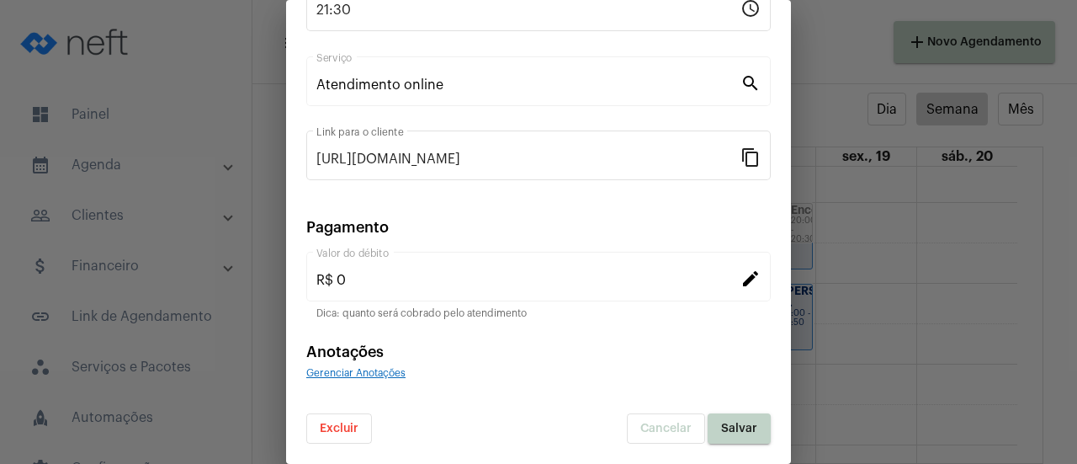
click at [333, 435] on button "Excluir" at bounding box center [339, 428] width 66 height 30
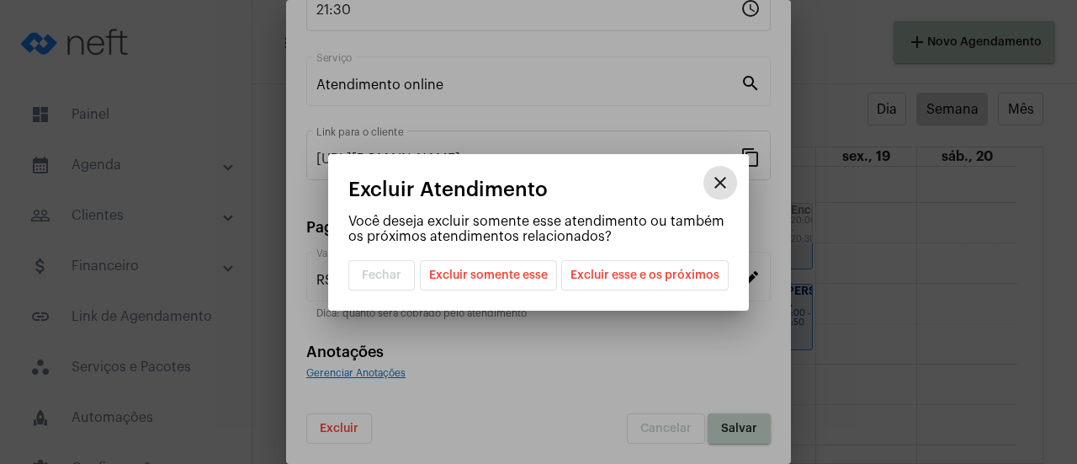
click at [650, 274] on span "Excluir esse e os próximos" at bounding box center [644, 275] width 149 height 29
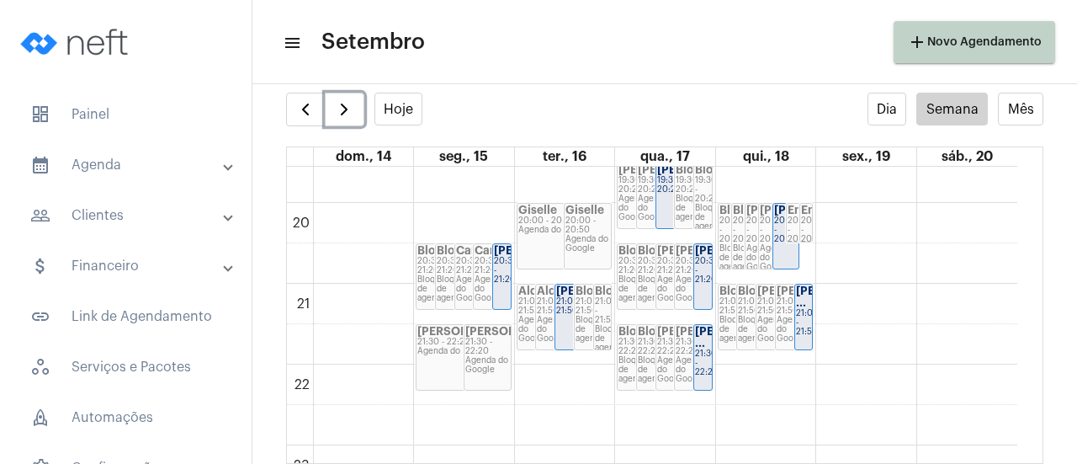
click at [478, 348] on div "21:30 - 22:20" at bounding box center [487, 346] width 45 height 19
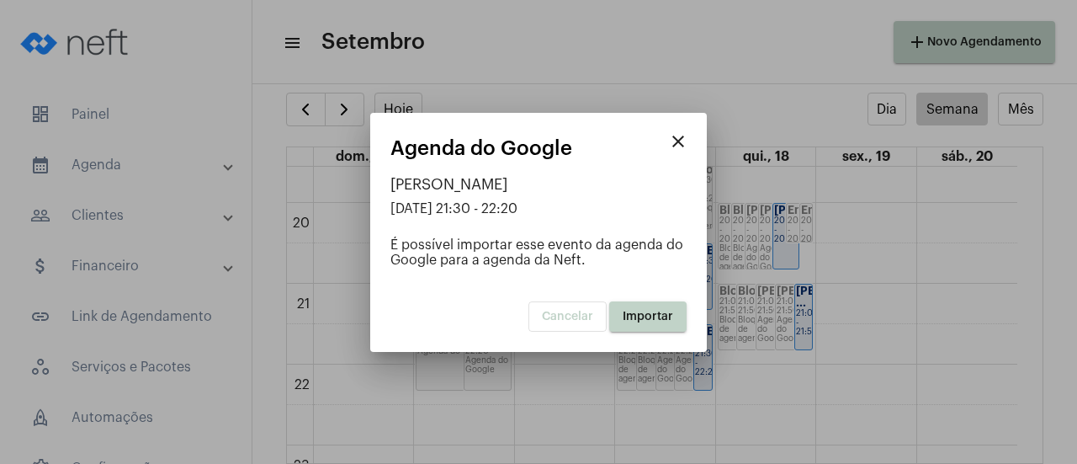
click at [670, 326] on button "Importar" at bounding box center [647, 316] width 77 height 30
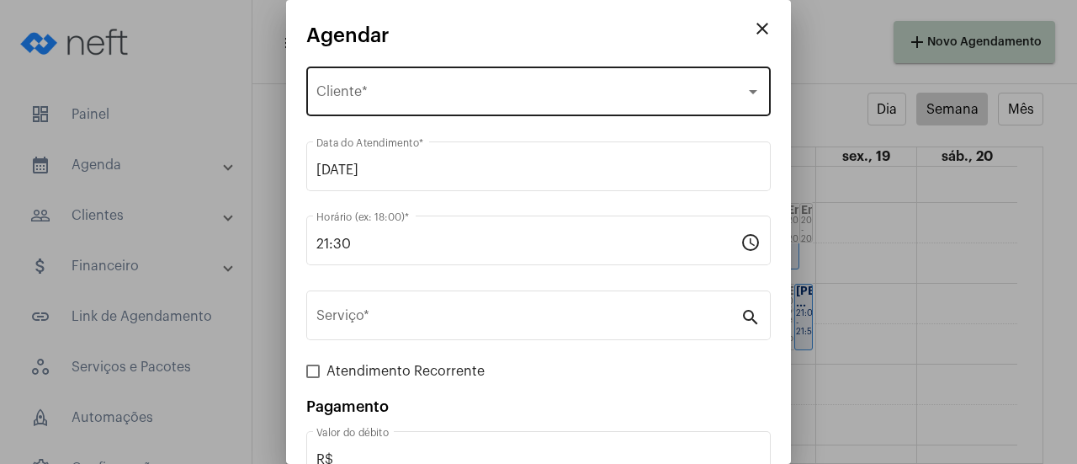
click at [422, 103] on div "Selecione o Cliente Cliente *" at bounding box center [538, 89] width 444 height 53
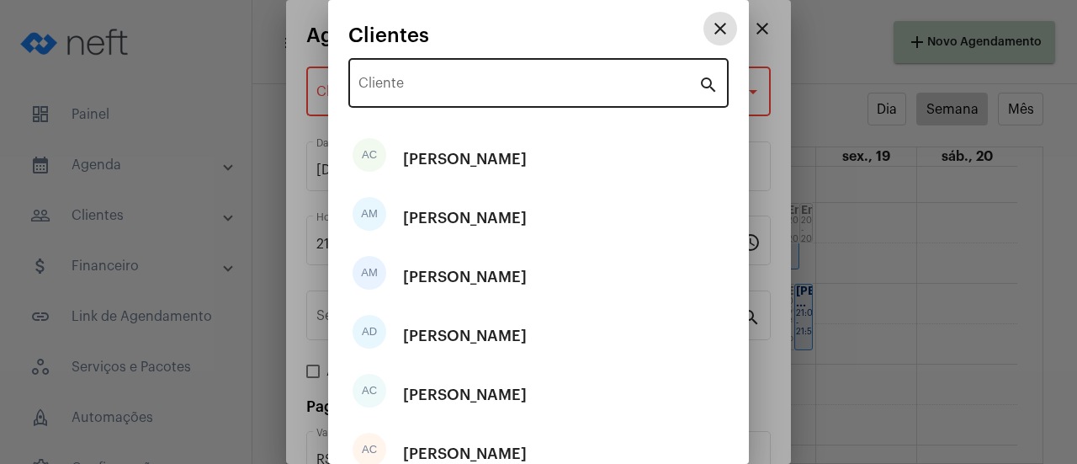
click at [442, 85] on input "Cliente" at bounding box center [528, 86] width 340 height 15
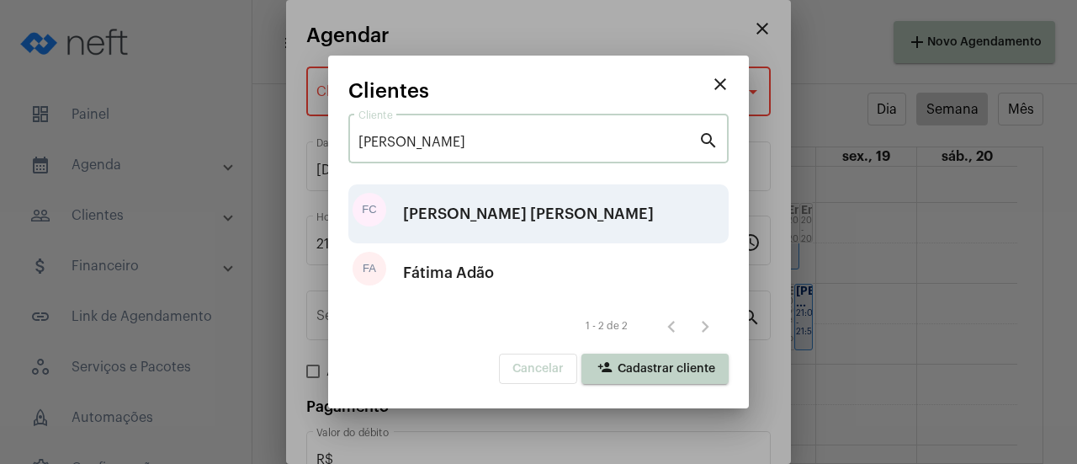
type input "[PERSON_NAME]"
click at [449, 209] on div "[PERSON_NAME] [PERSON_NAME]" at bounding box center [528, 213] width 251 height 50
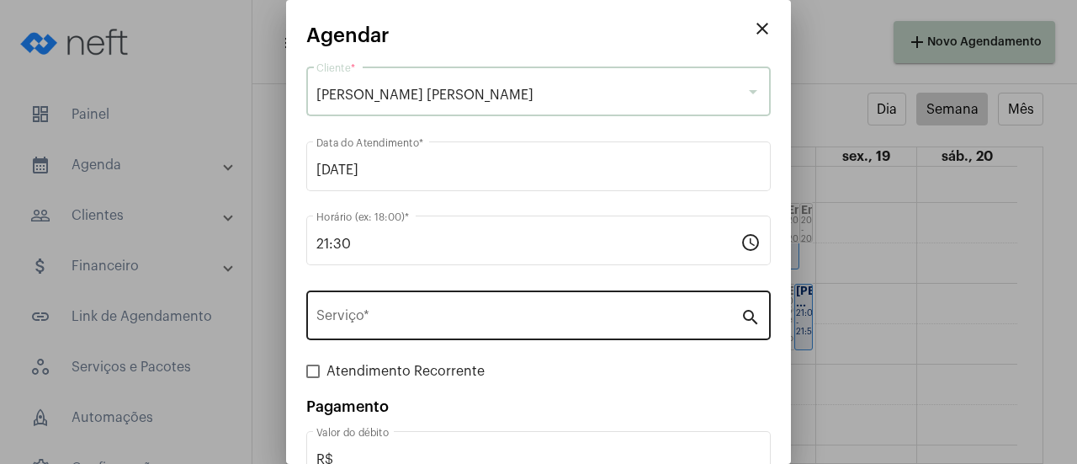
click at [379, 323] on input "Serviço *" at bounding box center [528, 318] width 424 height 15
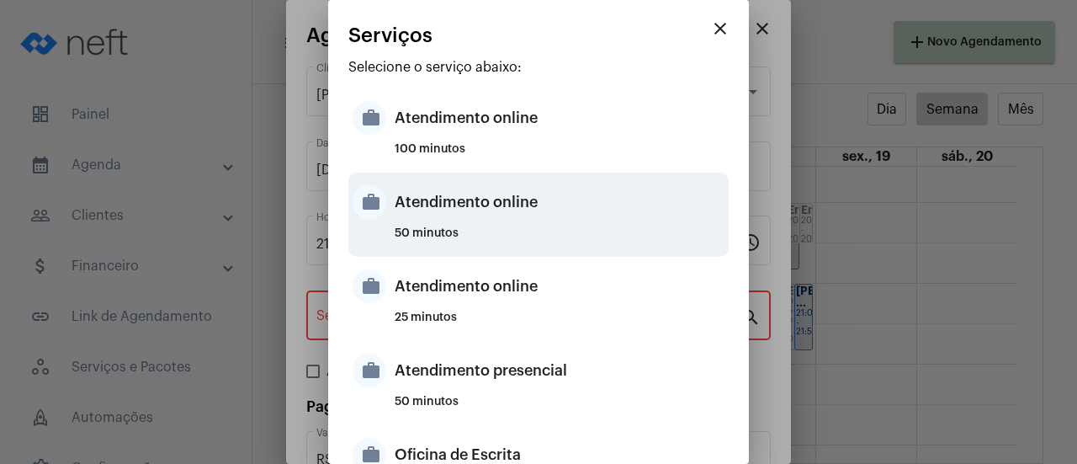
click at [413, 225] on div "Atendimento online" at bounding box center [560, 202] width 330 height 50
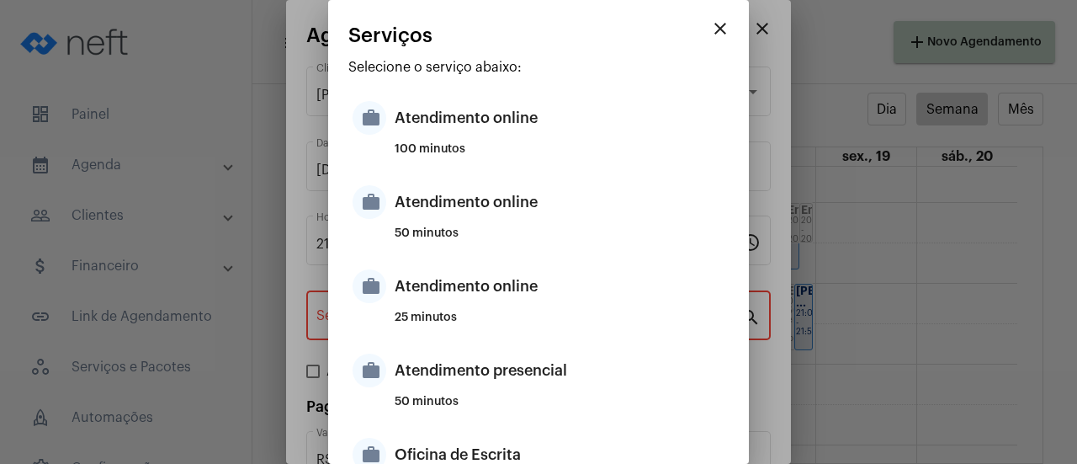
type input "Atendimento online"
type input "R$ 0"
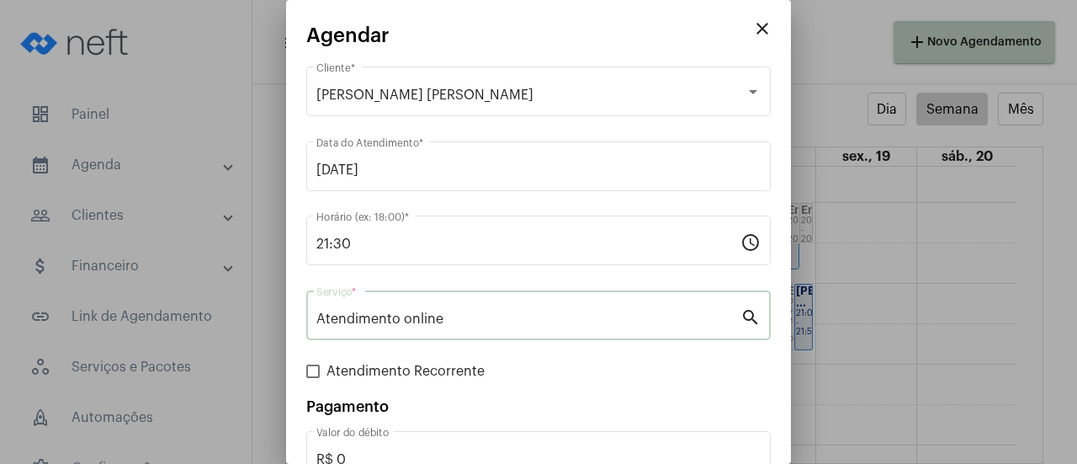
click at [352, 371] on span "Atendimento Recorrente" at bounding box center [405, 371] width 158 height 20
click at [313, 378] on input "Atendimento Recorrente" at bounding box center [312, 378] width 1 height 1
checkbox input "true"
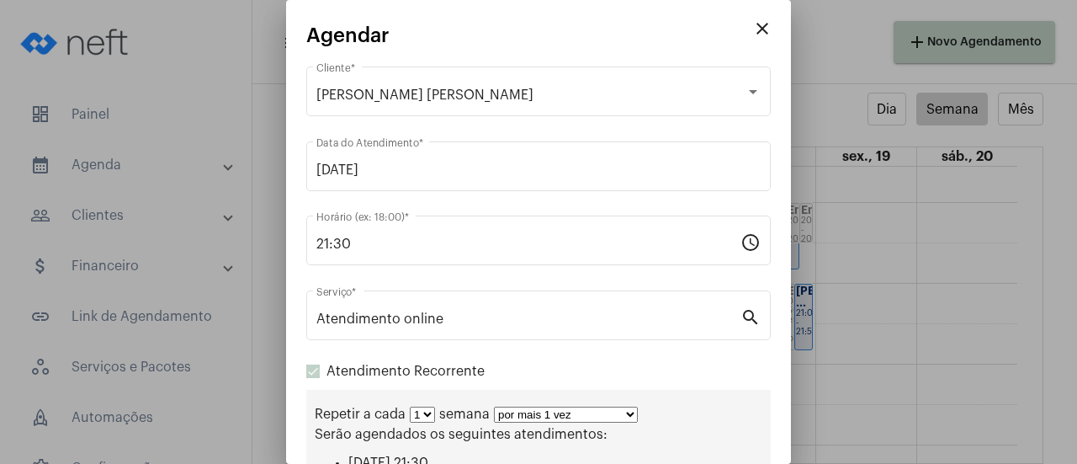
drag, startPoint x: 522, startPoint y: 420, endPoint x: 531, endPoint y: 409, distance: 14.3
click at [522, 420] on select "por mais 1 vez por mais 2 vezes por mais 3 vezes por mais 4 vezes por mais 5 ve…" at bounding box center [566, 414] width 144 height 16
select select "10: 0"
click at [494, 408] on select "por mais 1 vez por mais 2 vezes por mais 3 vezes por mais 4 vezes por mais 5 ve…" at bounding box center [566, 414] width 144 height 16
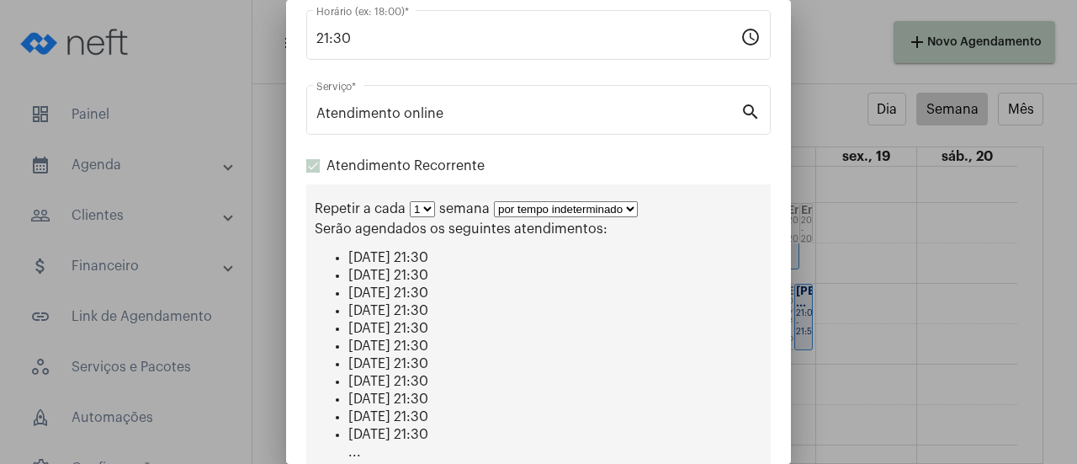
scroll to position [417, 0]
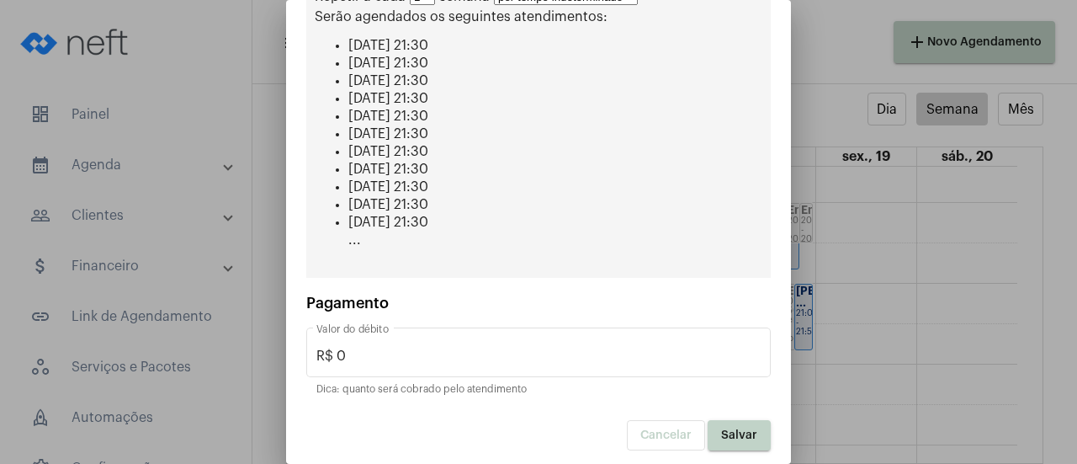
click at [730, 432] on span "Salvar" at bounding box center [739, 435] width 36 height 12
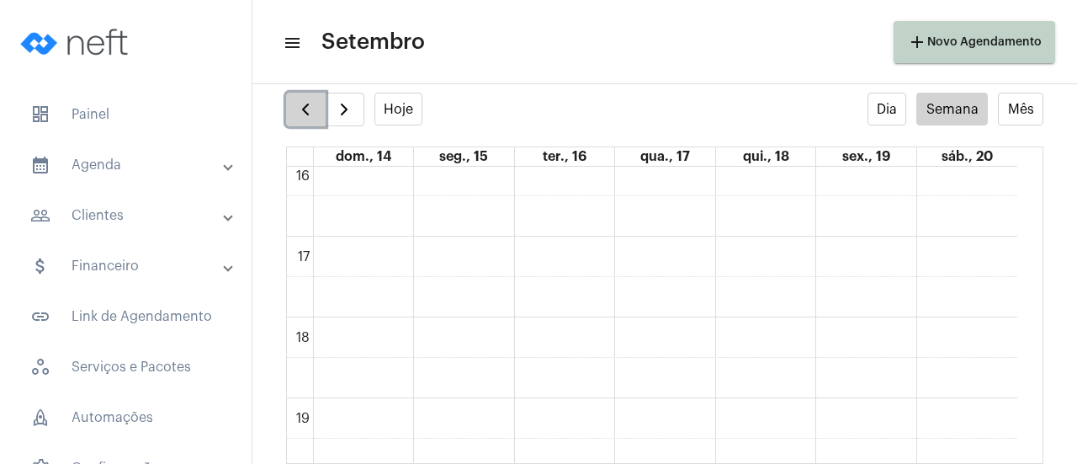
click at [295, 105] on span "button" at bounding box center [305, 109] width 20 height 20
